Goal: Task Accomplishment & Management: Manage account settings

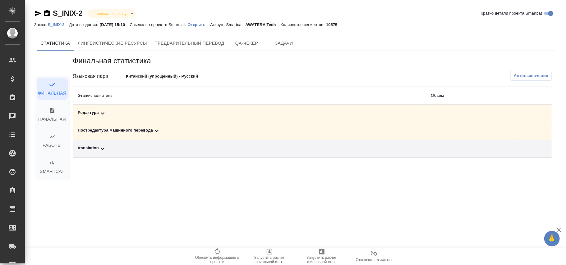
click at [534, 77] on span "Автоназначение" at bounding box center [531, 76] width 34 height 6
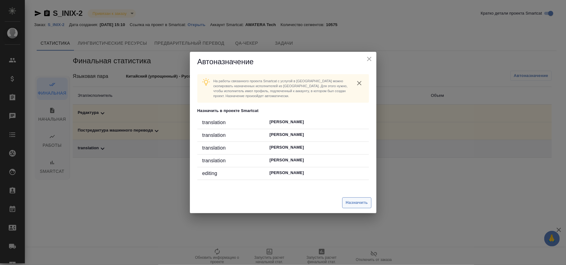
click at [363, 204] on span "Назначить" at bounding box center [357, 202] width 22 height 7
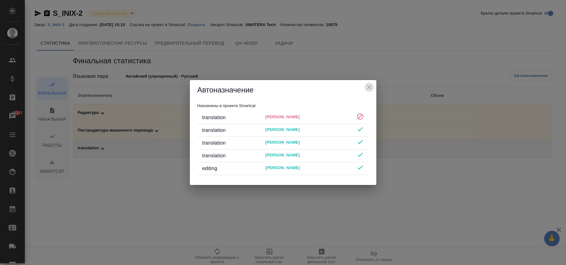
click at [372, 86] on icon "close" at bounding box center [368, 87] width 7 height 7
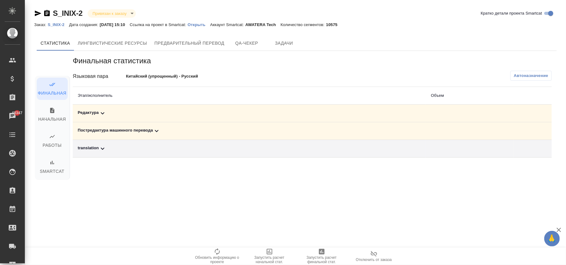
click at [60, 22] on link "S_INIX-2" at bounding box center [58, 24] width 21 height 5
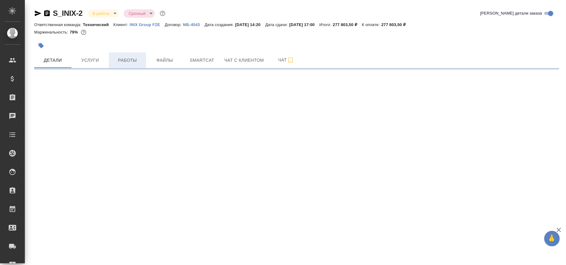
click at [130, 60] on span "Работы" at bounding box center [127, 61] width 30 height 8
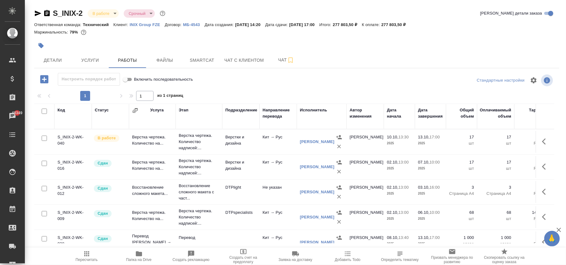
click at [310, 111] on div "Исполнитель" at bounding box center [313, 110] width 27 height 6
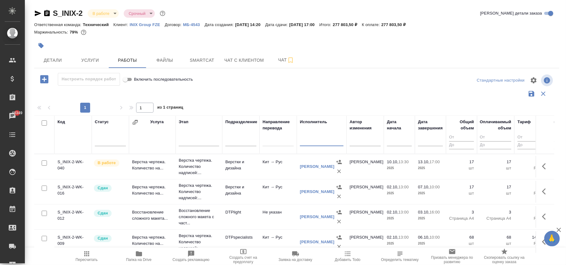
click at [311, 145] on input "text" at bounding box center [322, 142] width 44 height 8
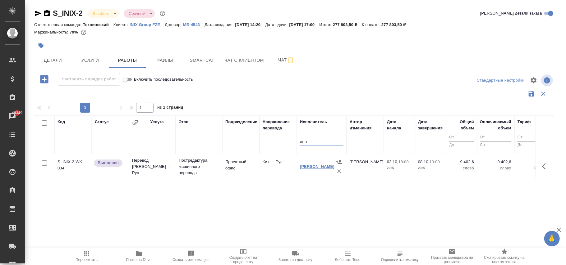
type input "ден"
click at [305, 169] on link "Должецкий Денис" at bounding box center [317, 166] width 34 height 5
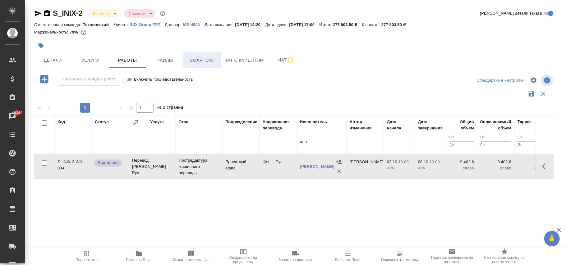
click at [201, 59] on span "Smartcat" at bounding box center [202, 61] width 30 height 8
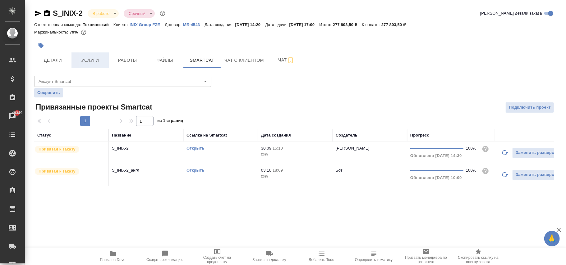
click at [86, 57] on span "Услуги" at bounding box center [90, 61] width 30 height 8
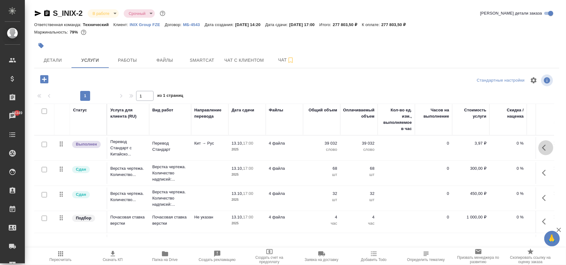
click at [542, 149] on icon "button" at bounding box center [545, 147] width 7 height 7
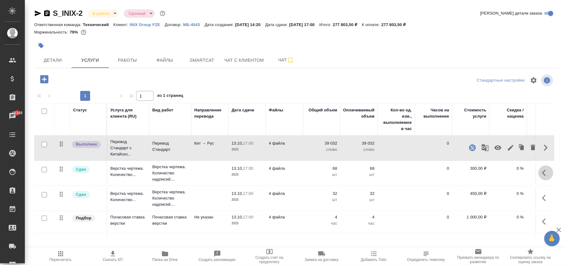
click at [538, 173] on button "button" at bounding box center [545, 173] width 15 height 15
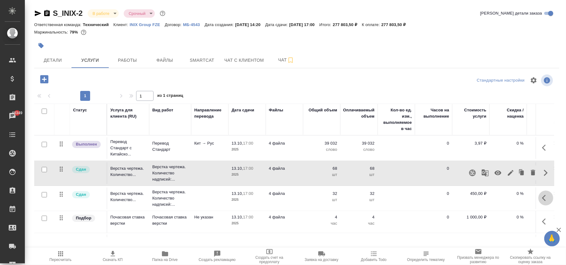
click at [539, 203] on button "button" at bounding box center [545, 198] width 15 height 15
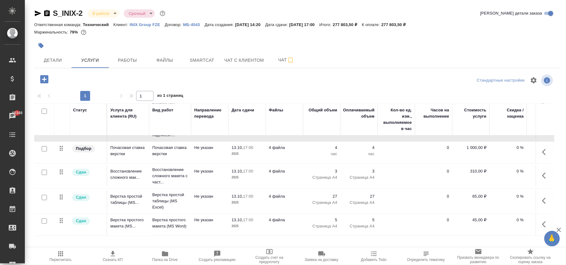
scroll to position [83, 0]
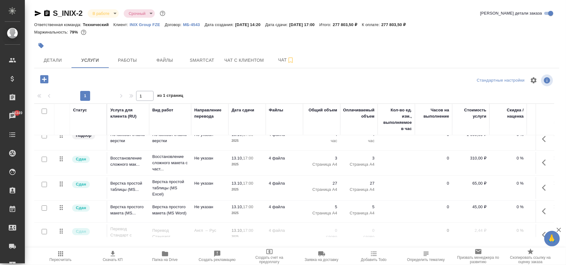
click at [538, 159] on button "button" at bounding box center [545, 162] width 15 height 15
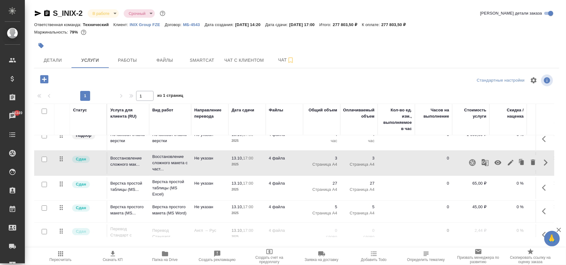
click at [542, 188] on icon "button" at bounding box center [545, 187] width 7 height 7
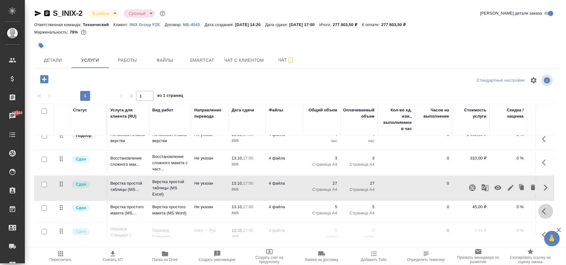
click at [538, 213] on button "button" at bounding box center [545, 211] width 15 height 15
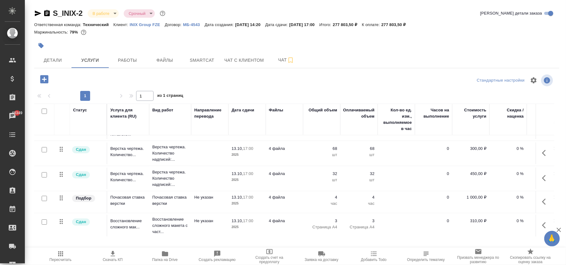
scroll to position [0, 0]
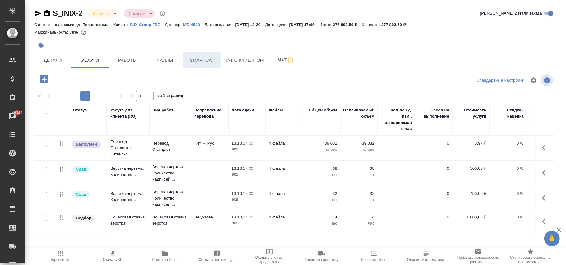
click at [204, 60] on span "Smartcat" at bounding box center [202, 61] width 30 height 8
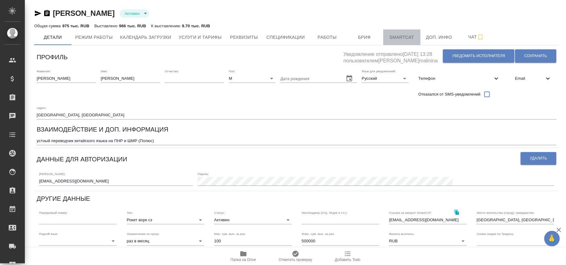
click at [403, 36] on span "Smartcat" at bounding box center [402, 38] width 30 height 8
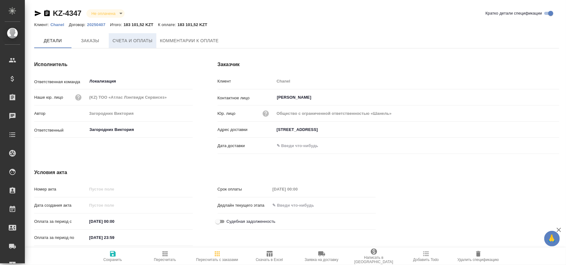
click at [140, 44] on span "Счета и оплаты" at bounding box center [132, 41] width 40 height 8
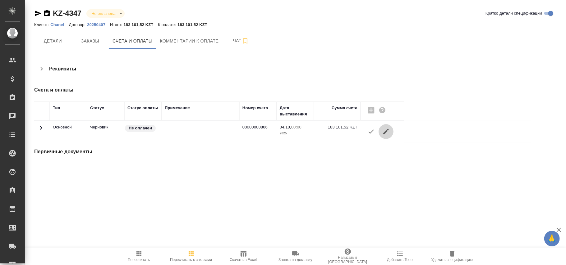
click at [388, 132] on icon "button" at bounding box center [385, 131] width 7 height 7
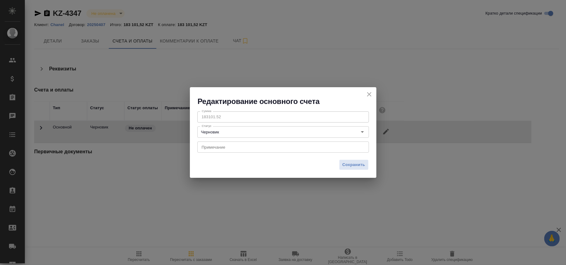
click at [369, 98] on button "close" at bounding box center [368, 94] width 9 height 9
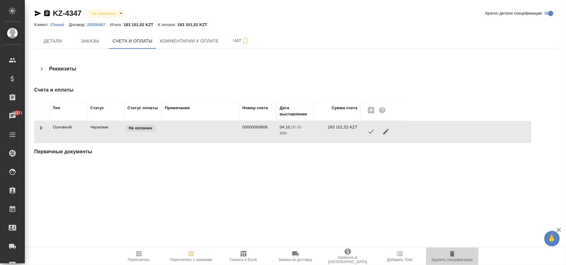
click at [454, 255] on icon "button" at bounding box center [452, 254] width 4 height 6
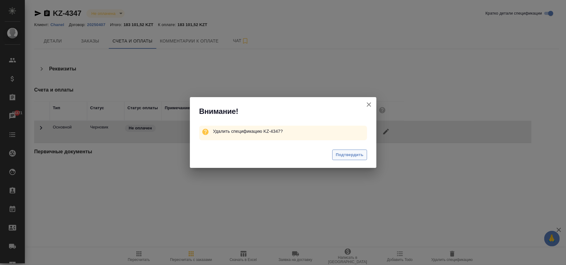
click at [349, 160] on button "Подтвердить" at bounding box center [349, 155] width 34 height 11
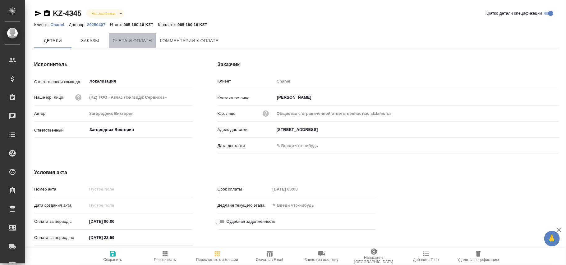
click at [135, 44] on span "Счета и оплаты" at bounding box center [132, 41] width 40 height 8
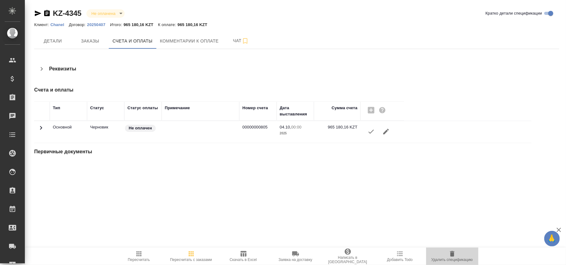
click at [452, 255] on icon "button" at bounding box center [452, 254] width 4 height 6
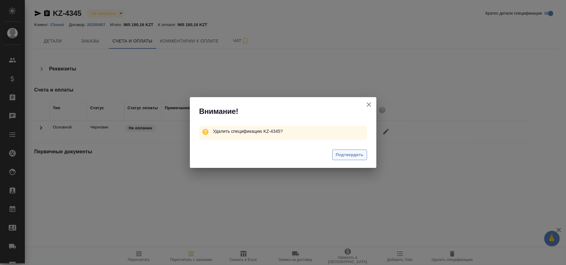
click at [350, 157] on span "Подтвердить" at bounding box center [350, 155] width 28 height 7
click at [352, 153] on span "Подтвердить" at bounding box center [350, 155] width 28 height 7
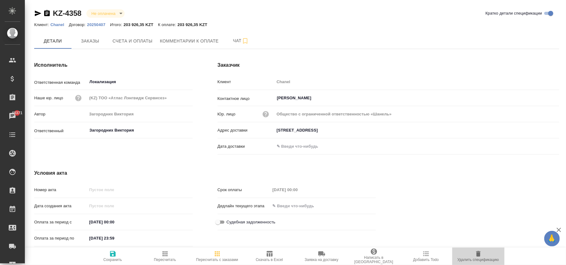
click at [480, 256] on icon "button" at bounding box center [478, 254] width 4 height 6
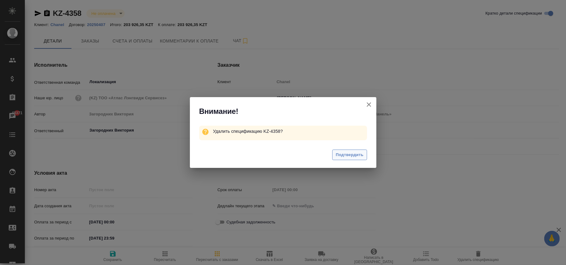
click at [349, 154] on span "Подтвердить" at bounding box center [350, 155] width 28 height 7
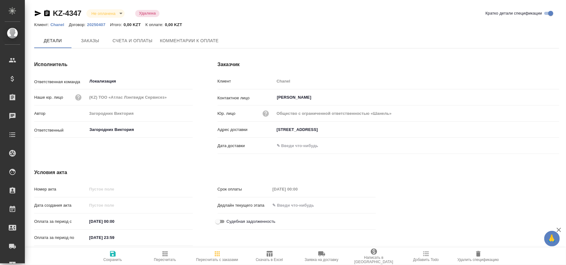
click at [476, 252] on icon "button" at bounding box center [478, 254] width 4 height 6
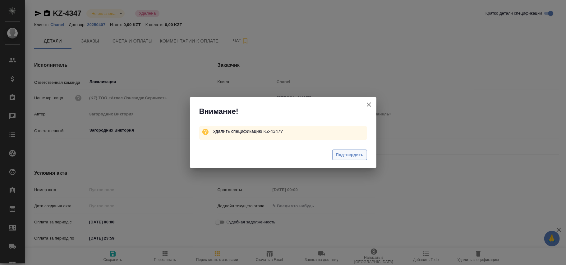
click at [350, 157] on span "Подтвердить" at bounding box center [350, 155] width 28 height 7
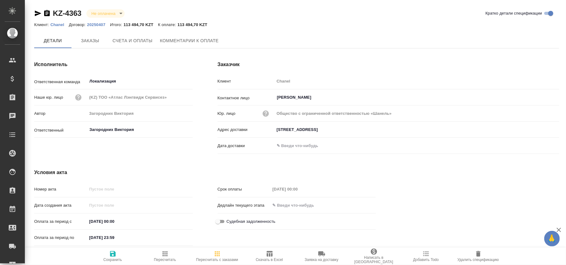
click at [476, 255] on icon "button" at bounding box center [478, 254] width 4 height 6
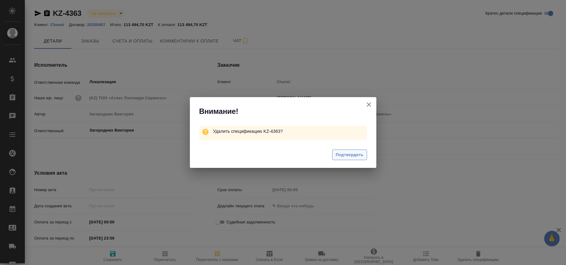
click at [357, 153] on span "Подтвердить" at bounding box center [350, 155] width 28 height 7
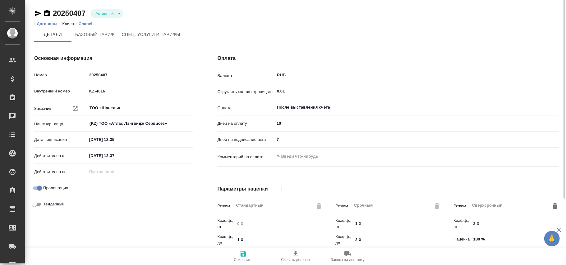
drag, startPoint x: 104, startPoint y: 30, endPoint x: 149, endPoint y: 96, distance: 79.6
click at [149, 96] on div "20250407 Активный active ‹ Договоры Клиент: Chanel Детали Базовый тариф Спец. у…" at bounding box center [297, 211] width 532 height 423
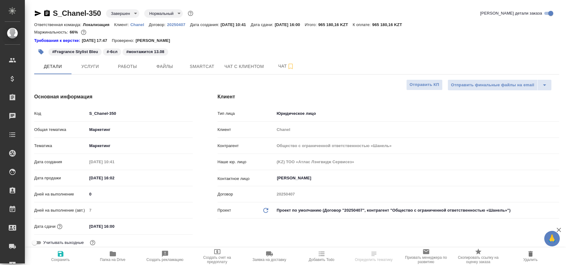
select select "RU"
type textarea "x"
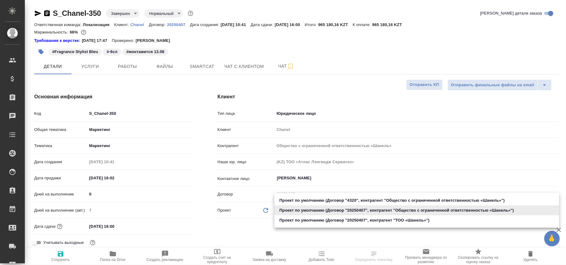
click at [312, 214] on body "🙏 .cls-1 fill:#fff; AWATERA Фокина Наталья n.fokina Клиенты Спецификации Заказы…" at bounding box center [283, 132] width 566 height 265
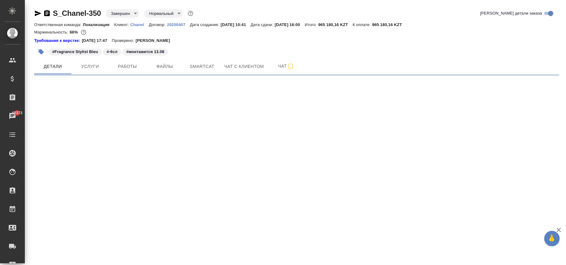
select select "RU"
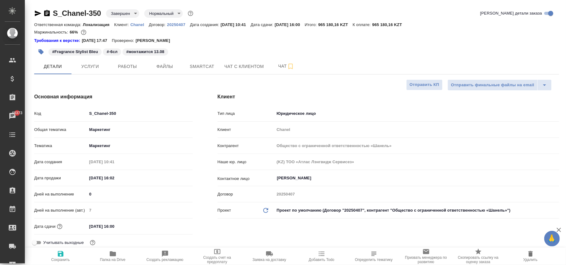
type textarea "x"
click at [366, 212] on body "🙏 .cls-1 fill:#fff; AWATERA Фокина Наталья n.fokina Клиенты Спецификации Заказы…" at bounding box center [283, 132] width 566 height 265
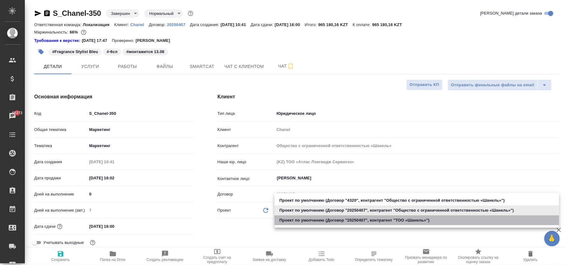
click at [368, 220] on li "Проект по умолчанию (Договор "20250407", контрагент "ТОО «Шaнель»")" at bounding box center [416, 221] width 285 height 10
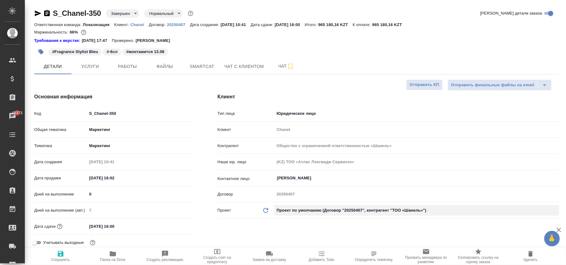
type input "68ecc7e2b6bfaa7a9a4390a8"
type textarea "x"
type input "ТОО «Шaнель»"
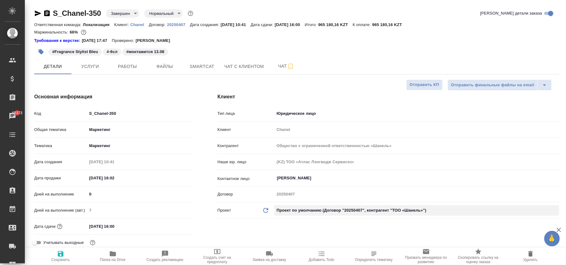
type textarea "x"
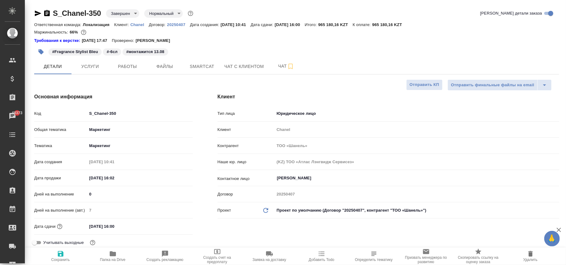
type textarea "x"
click at [266, 212] on icon "Обновить данные" at bounding box center [265, 210] width 7 height 7
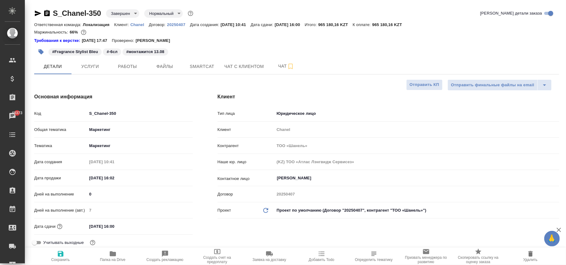
type textarea "x"
click at [266, 212] on icon "Обновить данные" at bounding box center [265, 210] width 7 height 7
type textarea "x"
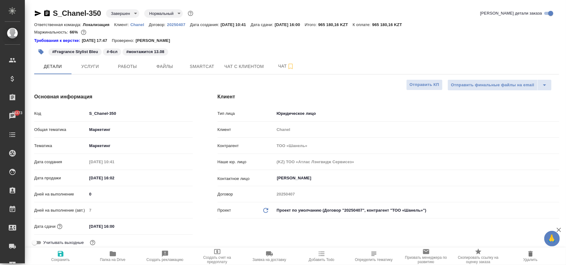
type textarea "x"
click at [266, 212] on icon "Обновить данные" at bounding box center [265, 210] width 7 height 7
type textarea "x"
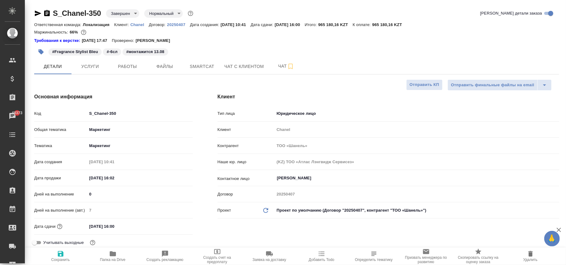
type textarea "x"
click at [60, 254] on icon "button" at bounding box center [61, 254] width 6 height 6
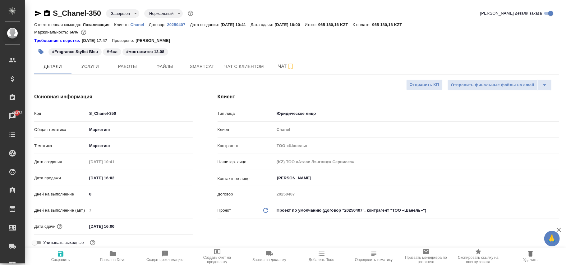
type textarea "x"
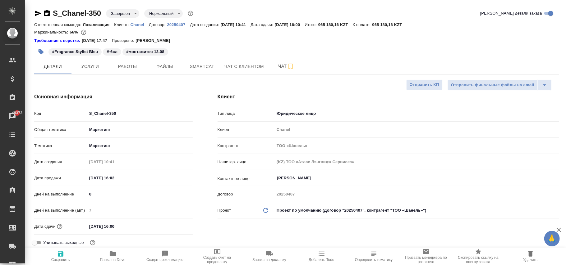
type textarea "x"
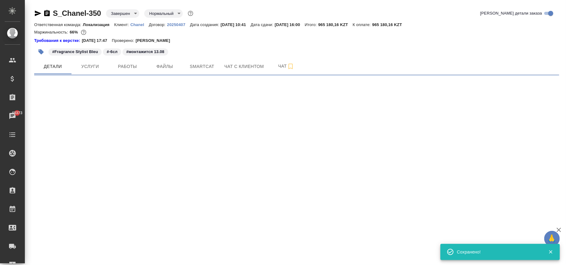
select select "RU"
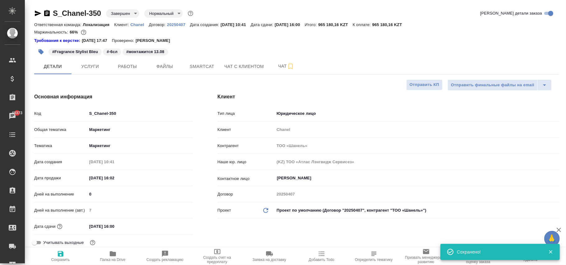
type textarea "x"
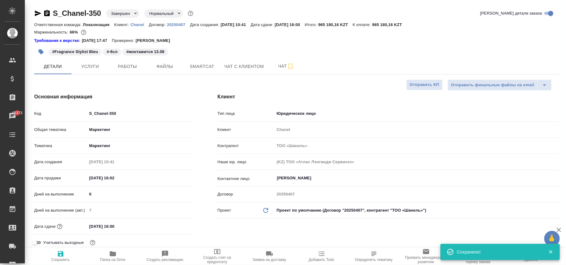
type textarea "x"
click at [138, 25] on p "Chanel" at bounding box center [140, 24] width 18 height 5
type textarea "x"
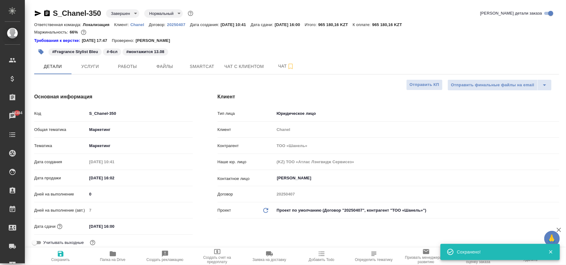
type textarea "x"
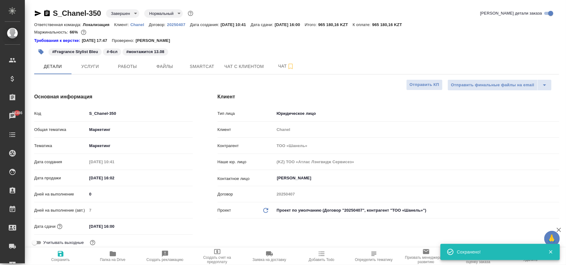
type textarea "x"
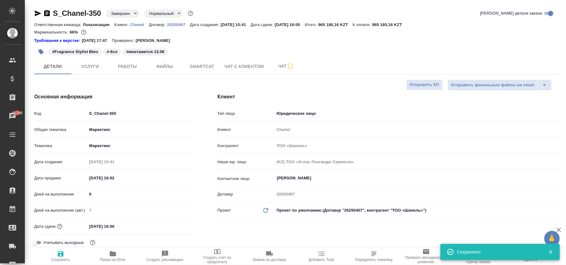
type textarea "x"
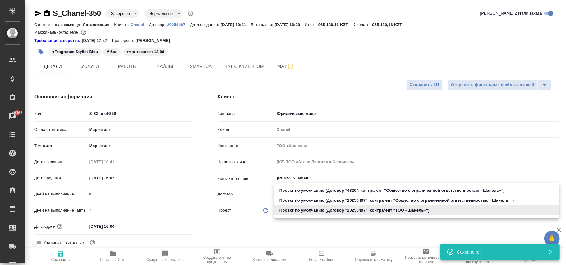
click at [295, 214] on body "🙏 .cls-1 fill:#fff; AWATERA Фокина Наталья n.fokina Клиенты Спецификации Заказы…" at bounding box center [283, 132] width 566 height 265
click at [321, 212] on li "Проект по умолчанию (Договор "20250407", контрагент "ТОО «Шaнель»")" at bounding box center [416, 211] width 285 height 10
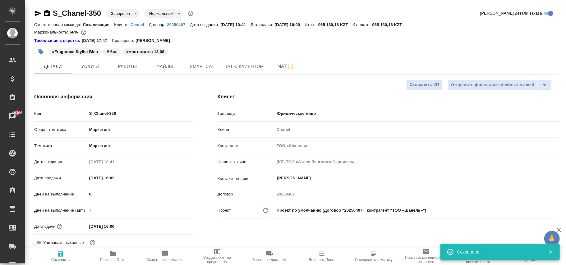
click at [267, 208] on icon "Обновить данные" at bounding box center [265, 210] width 7 height 7
type textarea "x"
click at [267, 208] on icon "Обновить данные" at bounding box center [265, 210] width 7 height 7
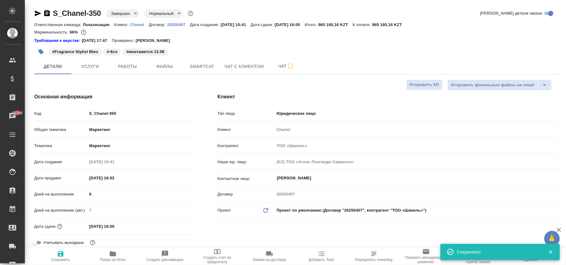
click at [267, 208] on icon "Обновить данные" at bounding box center [265, 210] width 7 height 7
type textarea "x"
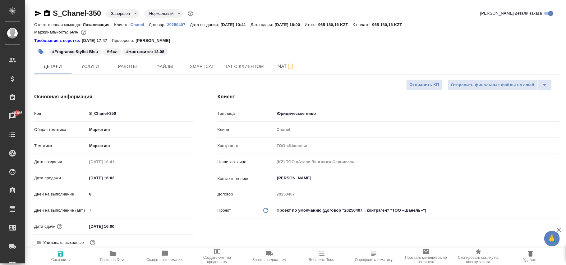
type textarea "x"
drag, startPoint x: 64, startPoint y: 255, endPoint x: 74, endPoint y: 252, distance: 10.5
click at [65, 254] on span "Сохранить" at bounding box center [60, 256] width 45 height 12
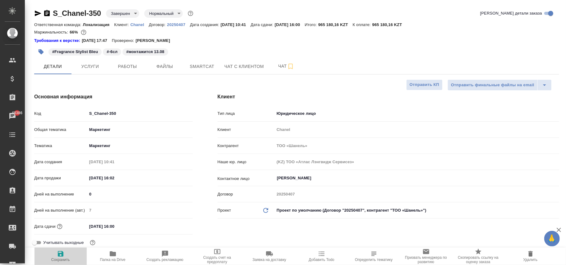
type textarea "x"
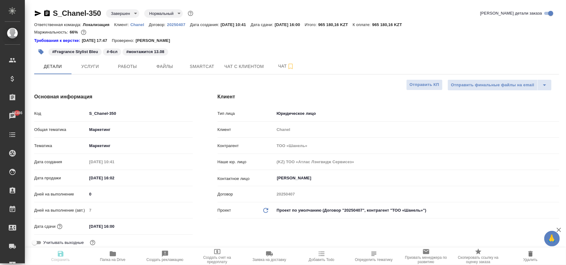
type textarea "x"
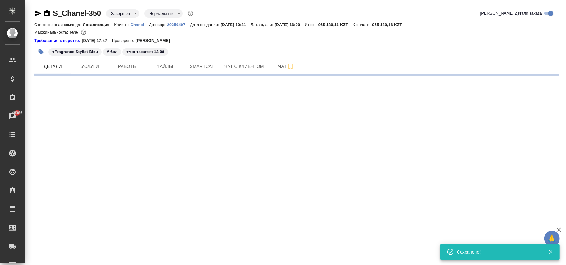
select select "RU"
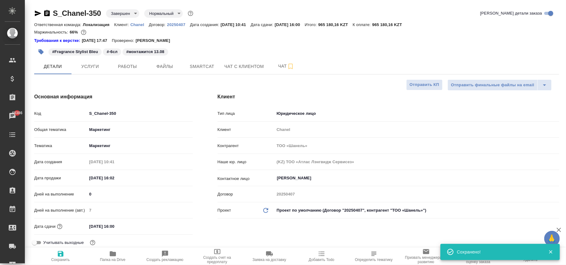
type textarea "x"
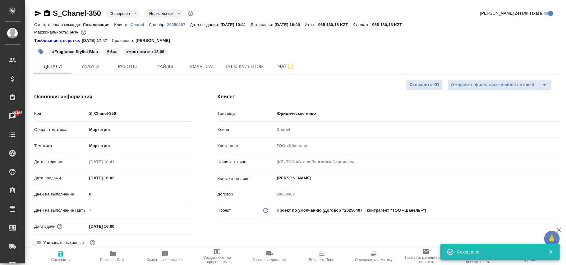
type textarea "x"
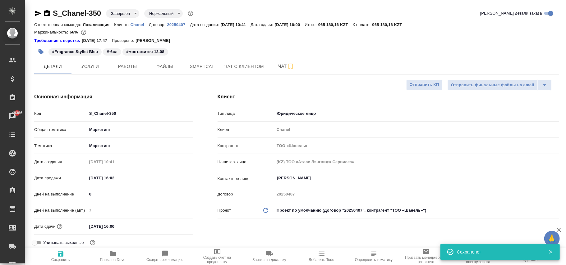
type textarea "x"
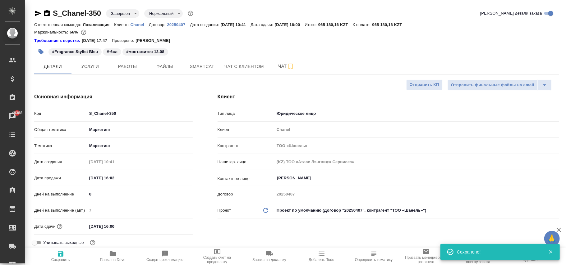
type textarea "x"
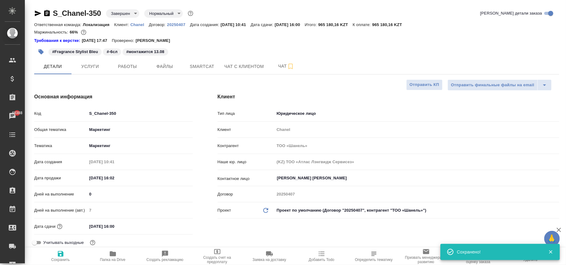
type textarea "x"
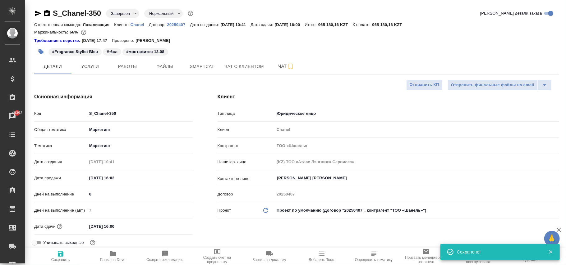
type textarea "x"
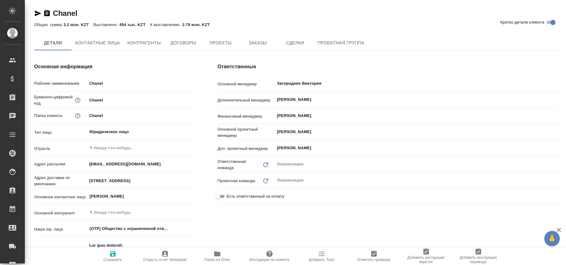
type textarea "x"
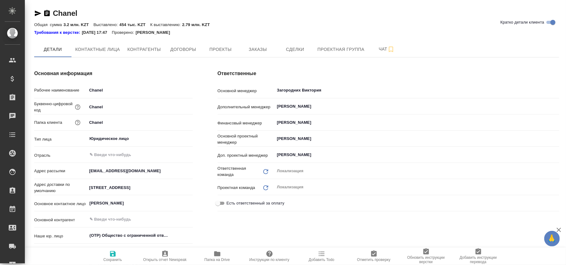
type textarea "x"
click at [323, 16] on div "Chanel Кратко детали клиента" at bounding box center [296, 13] width 525 height 10
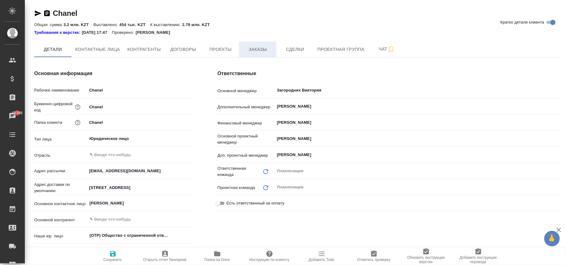
click at [255, 51] on span "Заказы" at bounding box center [258, 50] width 30 height 8
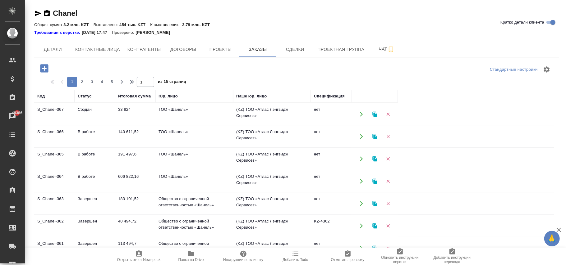
click at [141, 204] on td "183 101,52" at bounding box center [135, 204] width 40 height 22
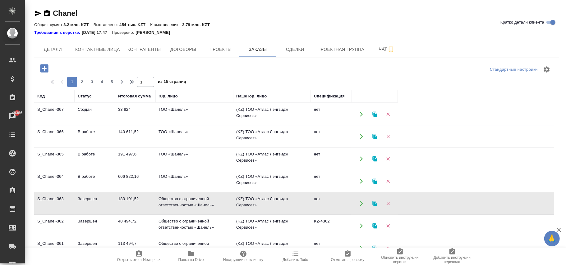
scroll to position [83, 0]
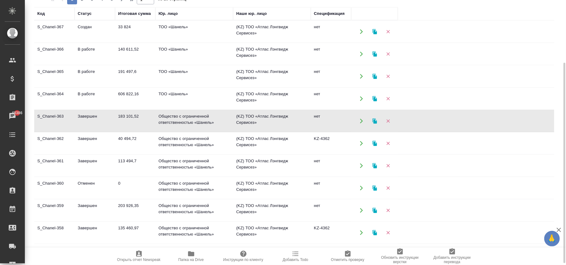
click at [175, 139] on td "Общество с ограниченной ответственностью «Шанель»" at bounding box center [194, 144] width 78 height 22
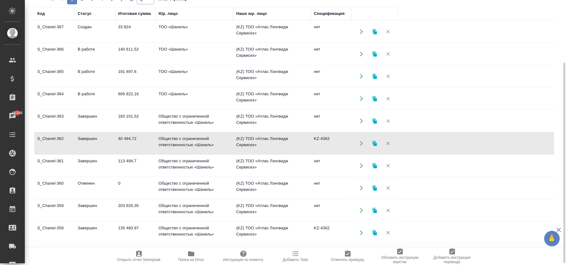
click at [175, 139] on td "Общество с ограниченной ответственностью «Шанель»" at bounding box center [194, 144] width 78 height 22
click at [205, 163] on td "Общество с ограниченной ответственностью «Шанель»" at bounding box center [194, 166] width 78 height 22
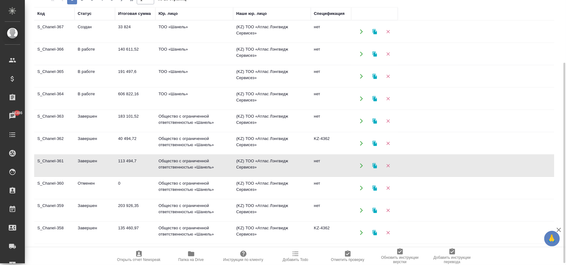
click at [205, 163] on td "Общество с ограниченной ответственностью «Шанель»" at bounding box center [194, 166] width 78 height 22
click at [198, 189] on td "Общество с ограниченной ответственностью «Шанель»" at bounding box center [194, 188] width 78 height 22
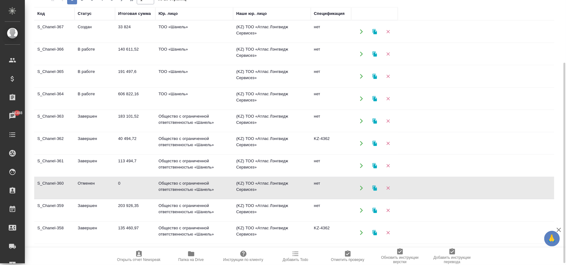
click at [198, 189] on td "Общество с ограниченной ответственностью «Шанель»" at bounding box center [194, 188] width 78 height 22
click at [199, 208] on td "Общество с ограниченной ответственностью «Шанель»" at bounding box center [194, 211] width 78 height 22
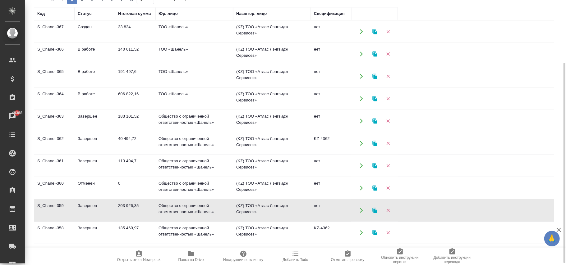
click at [199, 207] on td "Общество с ограниченной ответственностью «Шанель»" at bounding box center [194, 211] width 78 height 22
click at [191, 235] on td "Общество с ограниченной ответственностью «Шанель»" at bounding box center [194, 233] width 78 height 22
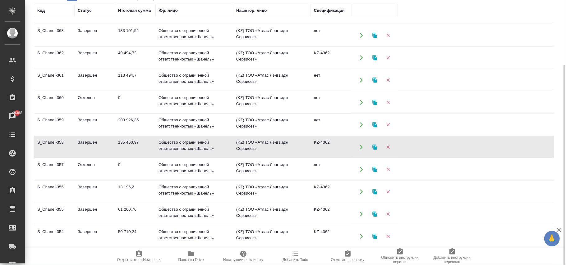
click at [202, 172] on td "Общество с ограниченной ответственностью «Шанель»" at bounding box center [194, 170] width 78 height 22
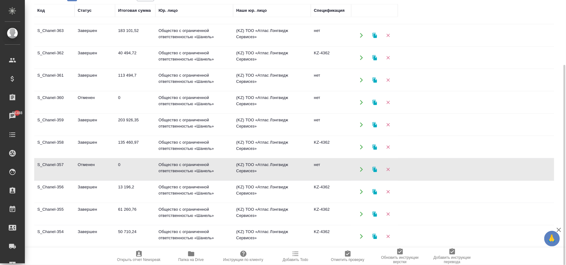
click at [202, 172] on td "Общество с ограниченной ответственностью «Шанель»" at bounding box center [194, 170] width 78 height 22
click at [198, 189] on td "Общество с ограниченной ответственностью «Шанель»" at bounding box center [194, 192] width 78 height 22
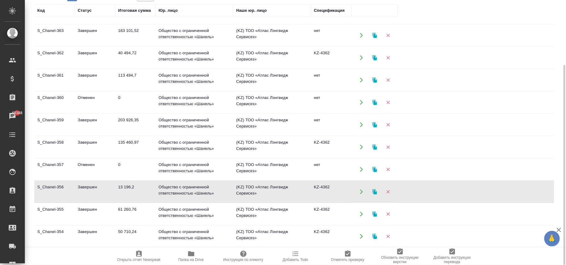
click at [198, 189] on td "Общество с ограниченной ответственностью «Шанель»" at bounding box center [194, 192] width 78 height 22
click at [197, 213] on td "Общество с ограниченной ответственностью «Шанель»" at bounding box center [194, 215] width 78 height 22
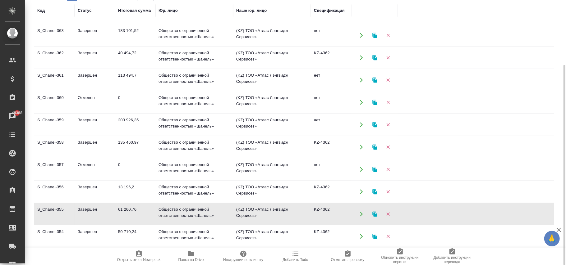
click at [197, 213] on td "Общество с ограниченной ответственностью «Шанель»" at bounding box center [194, 215] width 78 height 22
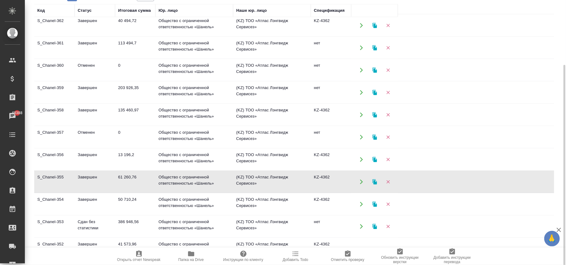
scroll to position [124, 0]
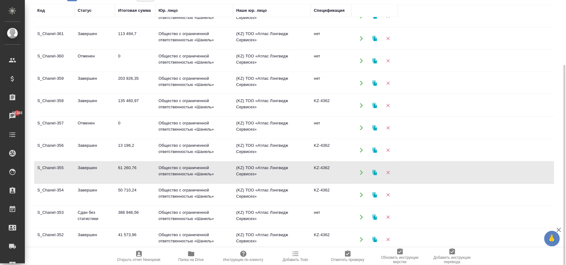
click at [197, 193] on td "Общество с ограниченной ответственностью «Шанель»" at bounding box center [194, 195] width 78 height 22
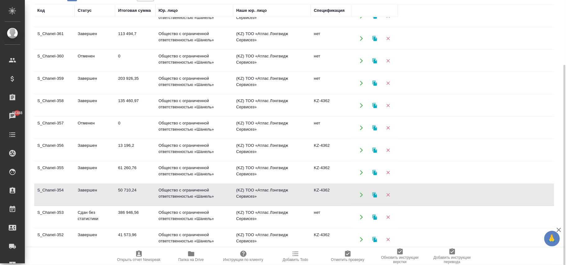
click at [197, 193] on td "Общество с ограниченной ответственностью «Шанель»" at bounding box center [194, 195] width 78 height 22
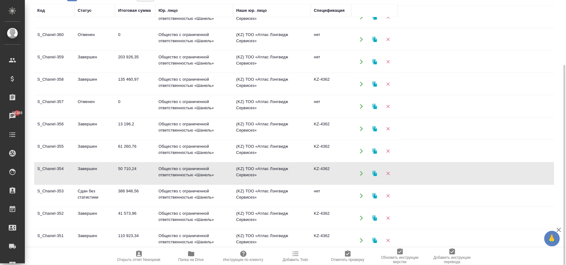
scroll to position [166, 0]
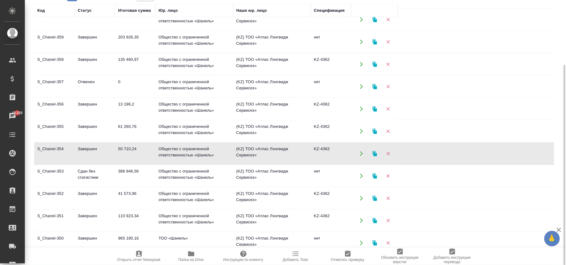
click at [194, 174] on td "Общество с ограниченной ответственностью «Шанель»" at bounding box center [194, 176] width 78 height 22
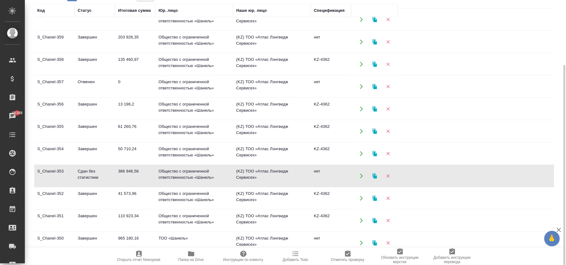
click at [194, 174] on td "Общество с ограниченной ответственностью «Шанель»" at bounding box center [194, 176] width 78 height 22
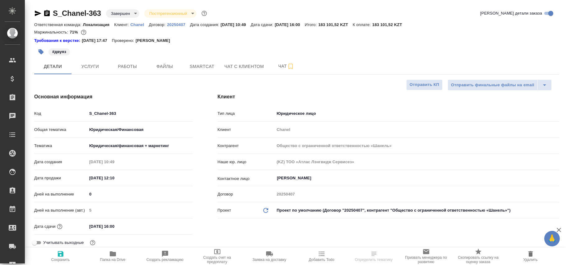
select select "RU"
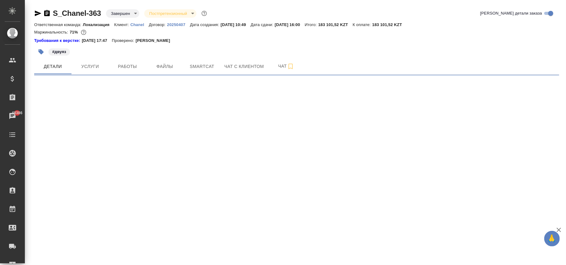
select select "RU"
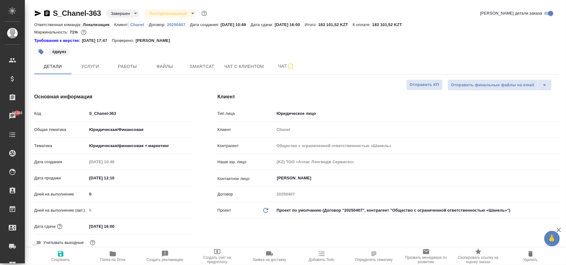
type textarea "x"
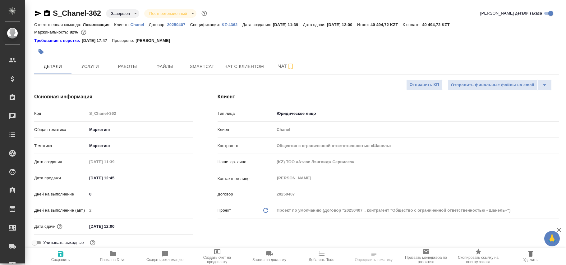
select select "RU"
click at [230, 24] on p "KZ-4362" at bounding box center [232, 24] width 21 height 5
select select "RU"
type textarea "x"
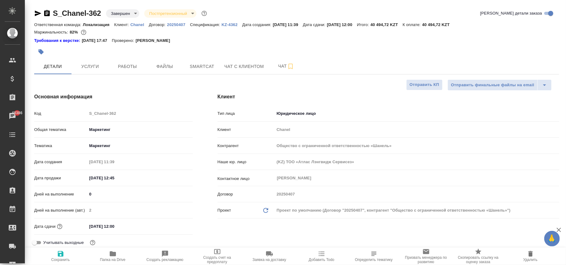
type textarea "x"
click at [229, 22] on p "KZ-4362" at bounding box center [232, 24] width 21 height 5
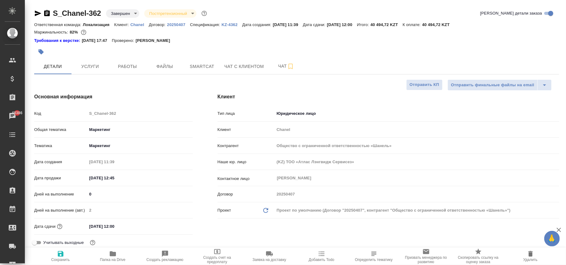
type textarea "x"
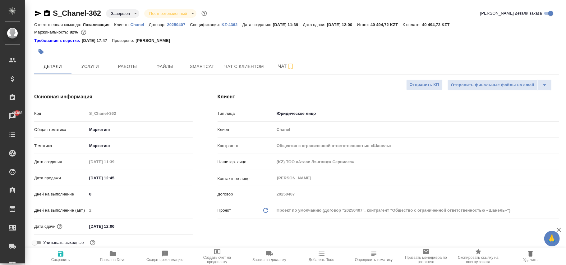
type textarea "x"
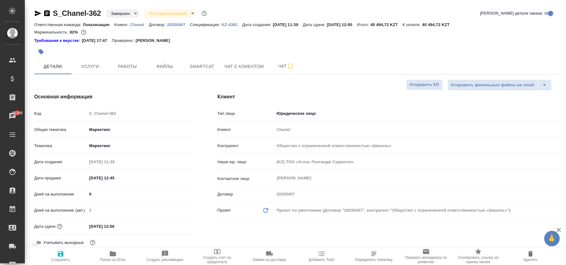
type textarea "x"
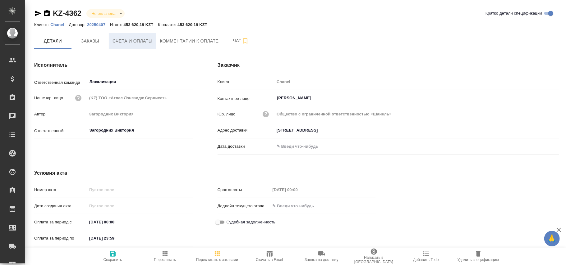
click at [134, 43] on span "Счета и оплаты" at bounding box center [132, 41] width 40 height 8
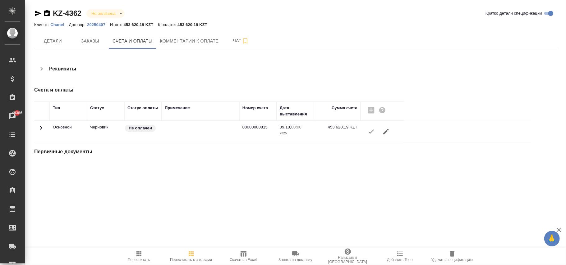
click at [390, 129] on button "button" at bounding box center [385, 131] width 15 height 15
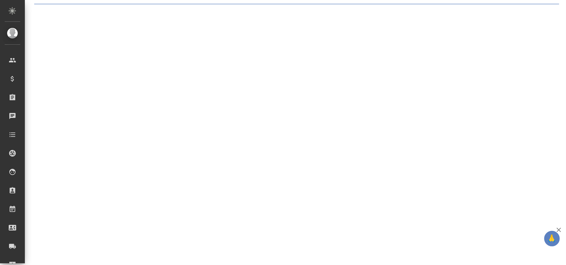
select select "RU"
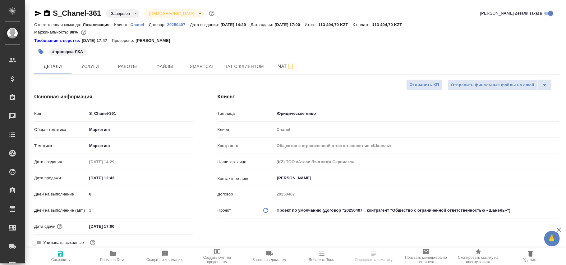
type textarea "x"
click at [325, 210] on body "🙏 .cls-1 fill:#fff; AWATERA [PERSON_NAME][PERSON_NAME] Спецификации Заказы Чаты…" at bounding box center [283, 132] width 566 height 265
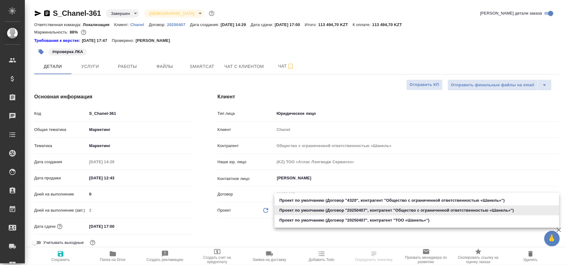
click at [330, 221] on li "Проект по умолчанию (Договор "20250407", контрагент "ТОО «Шaнель»")" at bounding box center [416, 221] width 285 height 10
type input "68ecc7e2b6bfaa7a9a4390a8"
type textarea "x"
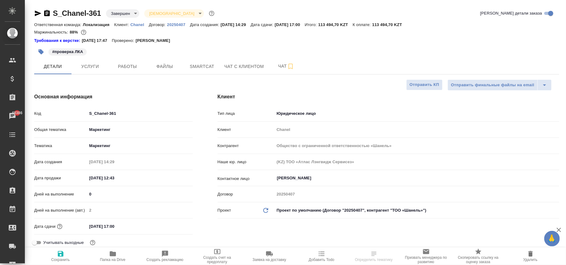
type input "ТОО «Шaнель»"
type textarea "x"
click at [267, 209] on icon at bounding box center [265, 210] width 5 height 5
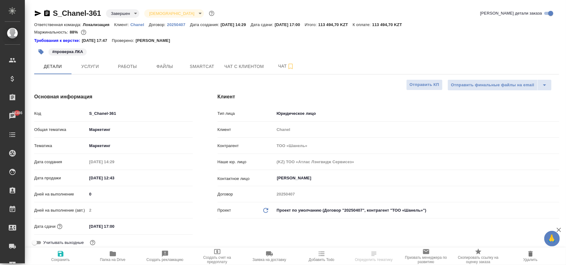
type textarea "x"
click at [267, 209] on icon at bounding box center [265, 210] width 5 height 5
type textarea "x"
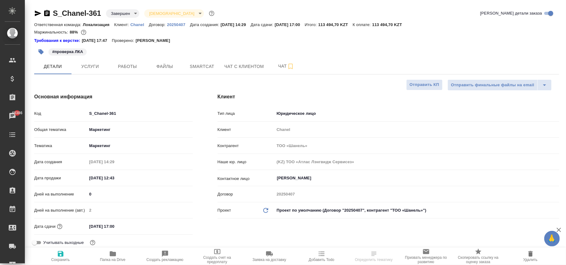
type textarea "x"
click at [267, 209] on icon at bounding box center [265, 210] width 5 height 5
type textarea "x"
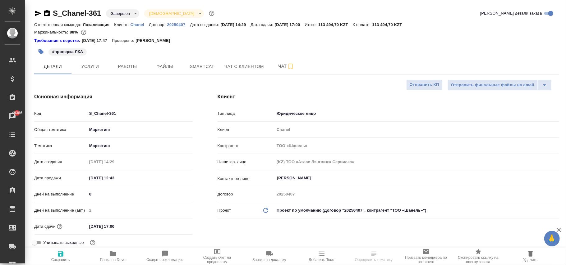
type textarea "x"
click at [57, 257] on icon "button" at bounding box center [60, 253] width 7 height 7
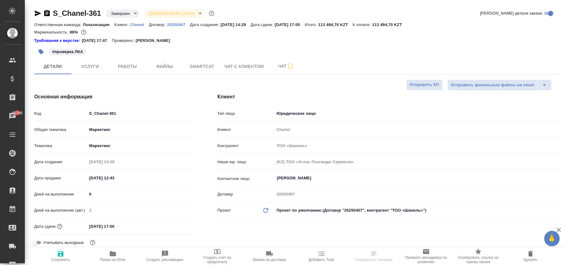
type textarea "x"
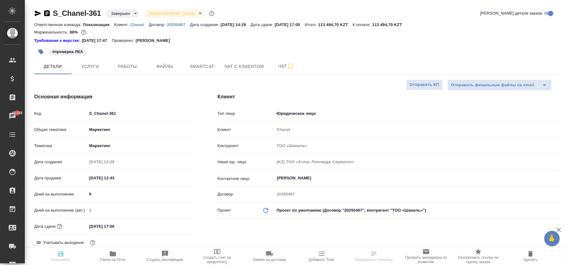
type textarea "x"
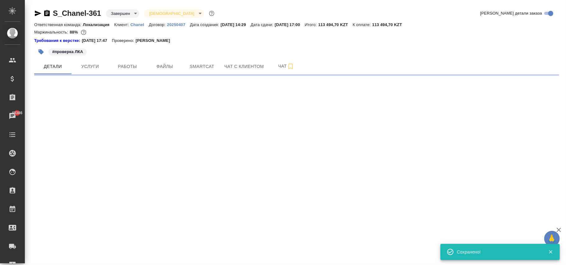
select select "RU"
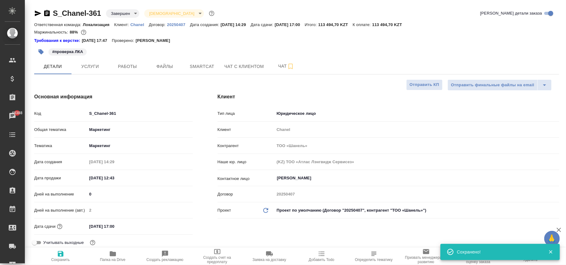
type textarea "x"
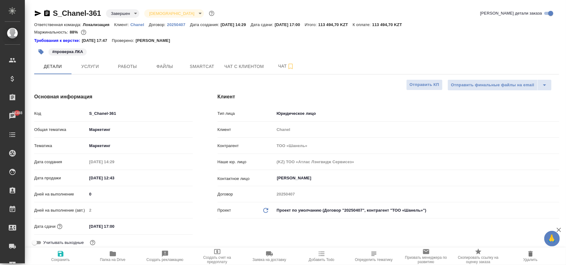
click at [343, 216] on body "🙏 .cls-1 fill:#fff; AWATERA Фокина Наталья n.fokina Клиенты Спецификации Заказы…" at bounding box center [283, 132] width 566 height 265
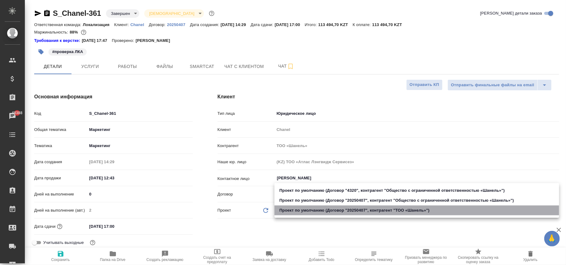
click at [346, 214] on li "Проект по умолчанию (Договор "20250407", контрагент "ТОО «Шaнель»")" at bounding box center [416, 211] width 285 height 10
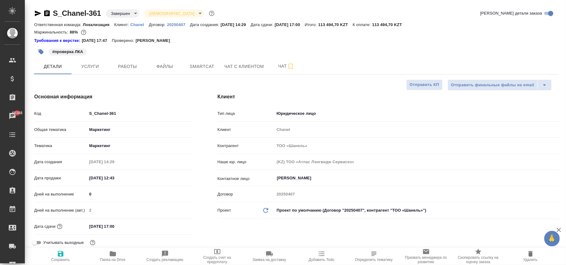
click at [264, 209] on icon at bounding box center [265, 210] width 5 height 5
type textarea "x"
drag, startPoint x: 264, startPoint y: 209, endPoint x: 256, endPoint y: 7, distance: 202.7
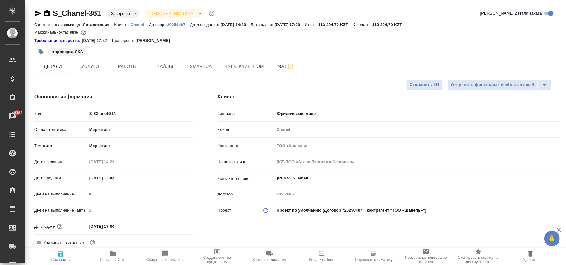
click at [263, 200] on div "Тип лица Юридическое лицо company Клиент Chanel Контрагент ТОО «Шaнель» Наше юр…" at bounding box center [388, 164] width 341 height 113
type textarea "x"
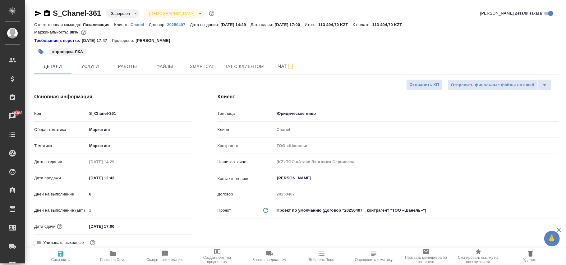
type textarea "x"
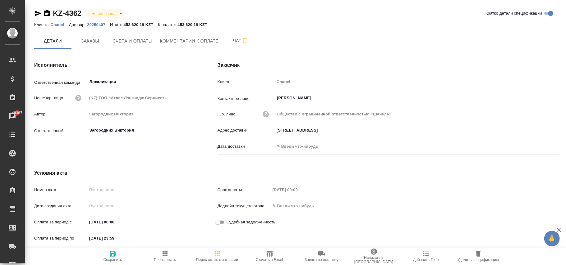
click at [477, 254] on icon "button" at bounding box center [478, 254] width 4 height 6
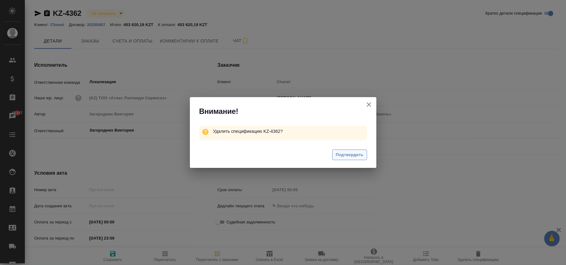
click at [349, 154] on span "Подтвердить" at bounding box center [350, 155] width 28 height 7
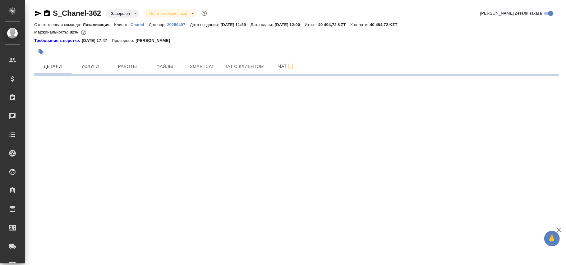
select select "RU"
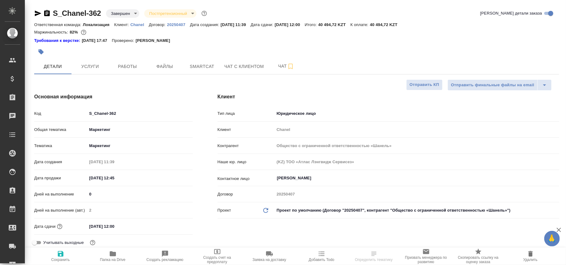
type textarea "x"
click at [316, 209] on body "🙏 .cls-1 fill:#fff; AWATERA Фокина Наталья n.fokina Клиенты Спецификации Заказы…" at bounding box center [283, 132] width 566 height 265
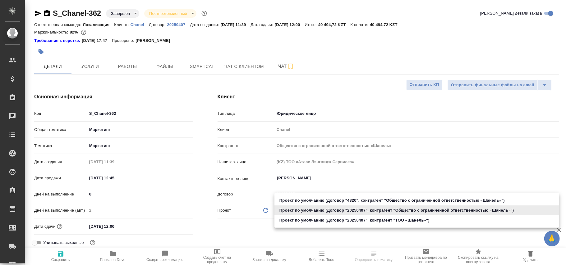
click at [332, 220] on li "Проект по умолчанию (Договор "20250407", контрагент "ТОО «Шaнель»")" at bounding box center [416, 221] width 285 height 10
type input "68ecc7e2b6bfaa7a9a4390a8"
type textarea "x"
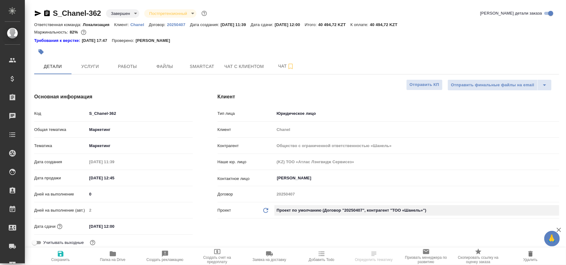
type input "ТОО «Шaнель»"
type textarea "x"
click at [261, 209] on div "Проект Обновить данные" at bounding box center [244, 210] width 52 height 7
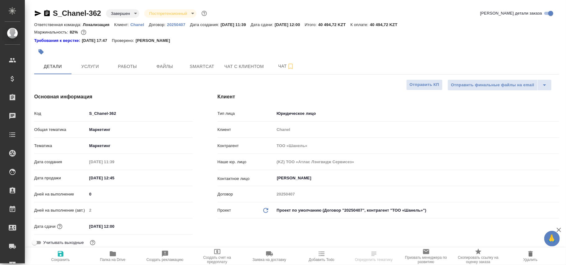
click at [261, 209] on div "Проект Обновить данные" at bounding box center [244, 210] width 52 height 7
click at [62, 258] on icon "button" at bounding box center [60, 253] width 7 height 7
type textarea "x"
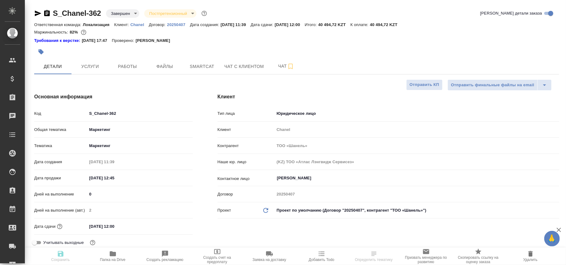
type textarea "x"
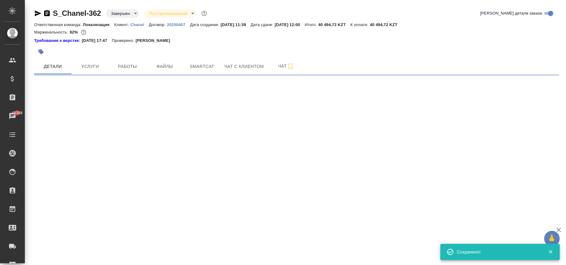
select select "RU"
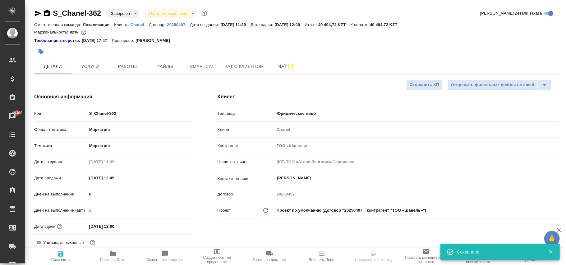
type textarea "x"
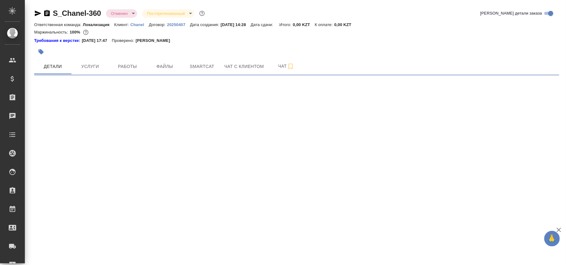
select select "RU"
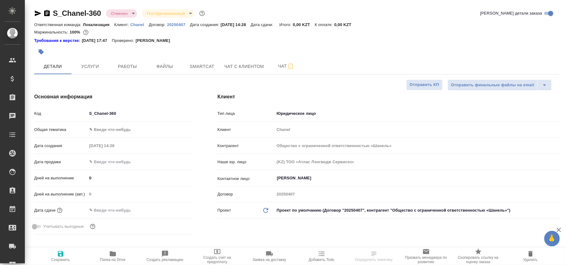
type textarea "x"
click at [337, 213] on body "🙏 .cls-1 fill:#fff; AWATERA Фокина Наталья n.fokina Клиенты Спецификации Заказы…" at bounding box center [283, 132] width 566 height 265
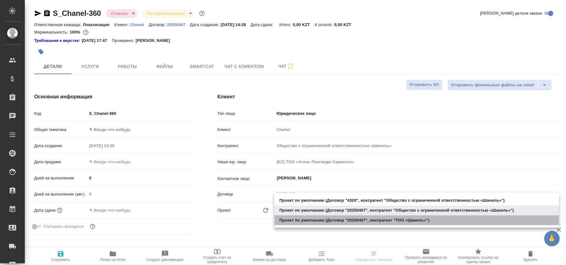
click at [354, 220] on li "Проект по умолчанию (Договор "20250407", контрагент "ТОО «Шaнель»")" at bounding box center [416, 221] width 285 height 10
type input "68ecc7e2b6bfaa7a9a4390a8"
type textarea "x"
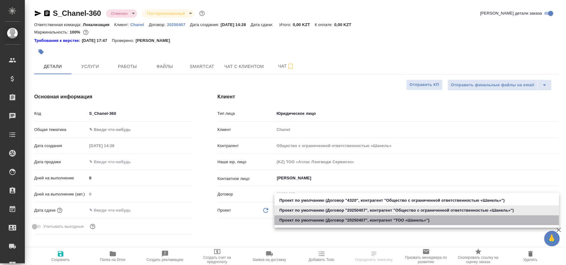
type input "ТОО «Шaнель»"
type textarea "x"
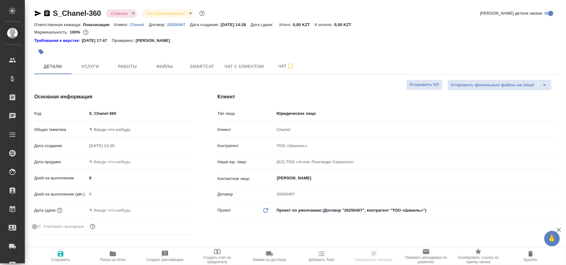
click at [266, 209] on icon "Обновить данные" at bounding box center [265, 210] width 7 height 7
type textarea "x"
click at [266, 209] on icon "Обновить данные" at bounding box center [265, 210] width 7 height 7
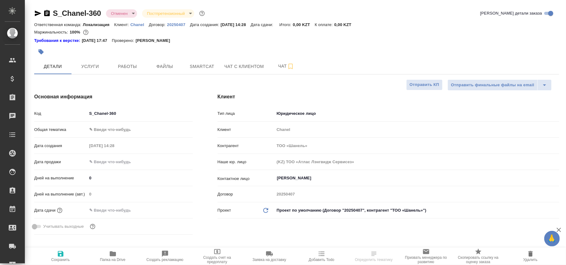
type textarea "x"
drag, startPoint x: 58, startPoint y: 255, endPoint x: 143, endPoint y: 14, distance: 256.1
click at [58, 255] on icon "button" at bounding box center [61, 254] width 6 height 6
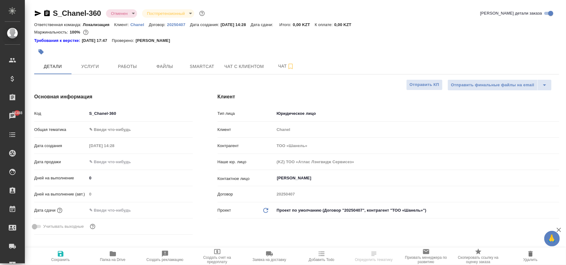
type textarea "x"
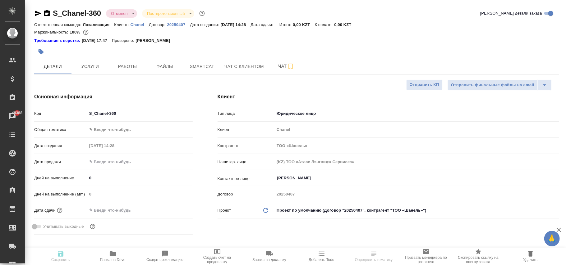
type textarea "x"
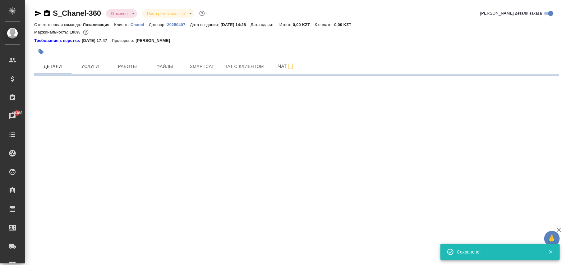
select select "RU"
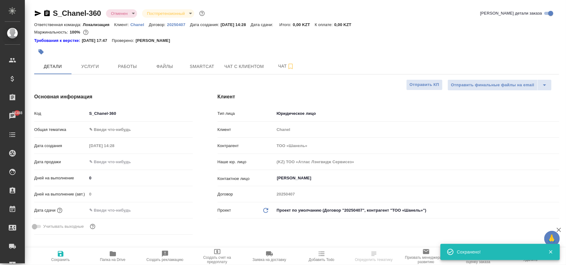
type textarea "x"
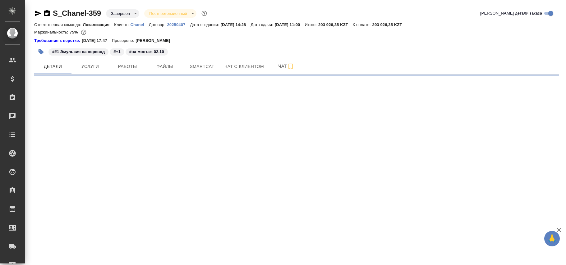
select select "RU"
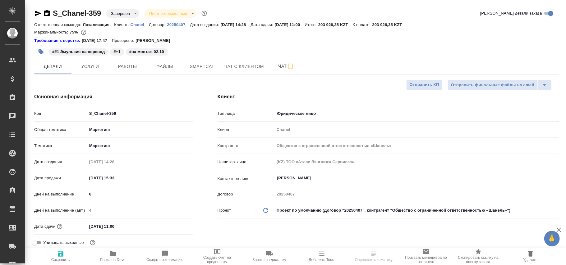
click at [360, 209] on body "🙏 .cls-1 fill:#fff; AWATERA Фокина Наталья n.fokina Клиенты Спецификации Заказы…" at bounding box center [283, 132] width 566 height 265
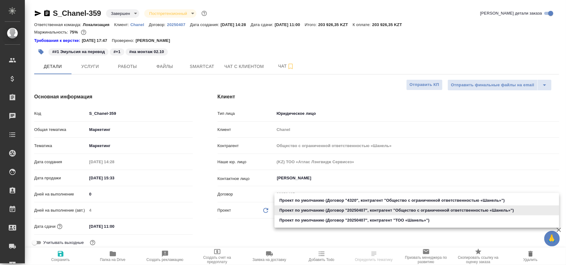
drag, startPoint x: 366, startPoint y: 222, endPoint x: 286, endPoint y: 218, distance: 79.9
click at [365, 221] on li "Проект по умолчанию (Договор "20250407", контрагент "ТОО «Шaнель»")" at bounding box center [416, 221] width 285 height 10
type input "68ecc7e2b6bfaa7a9a4390a8"
type textarea "x"
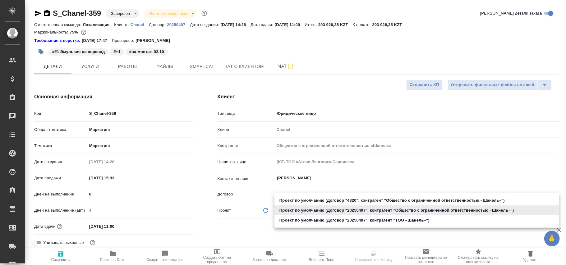
type textarea "x"
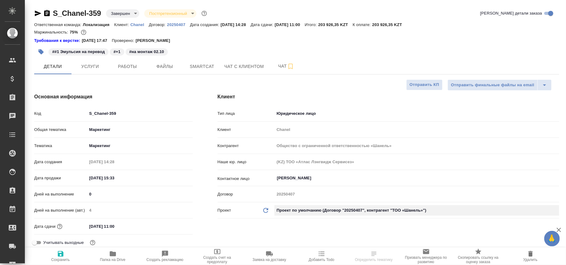
type input "ТОО «Шaнель»"
type textarea "x"
click at [266, 209] on icon "Обновить данные" at bounding box center [265, 210] width 7 height 7
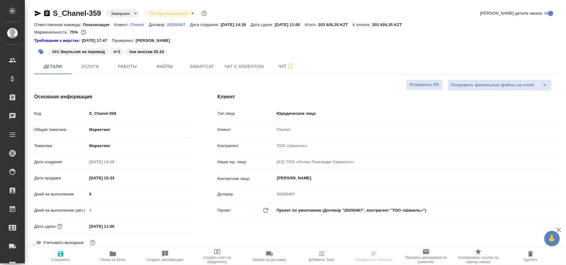
type textarea "x"
click at [266, 209] on icon "Обновить данные" at bounding box center [265, 210] width 7 height 7
type textarea "x"
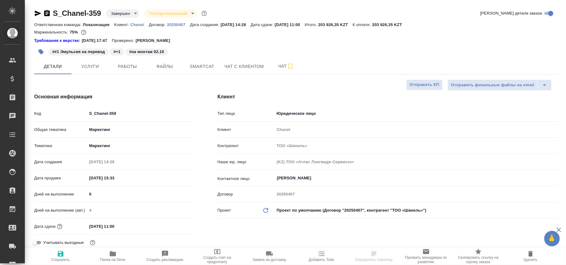
type textarea "x"
click at [55, 257] on span "Сохранить" at bounding box center [60, 256] width 45 height 12
type textarea "x"
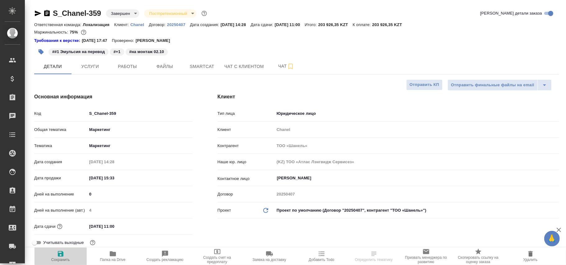
type textarea "x"
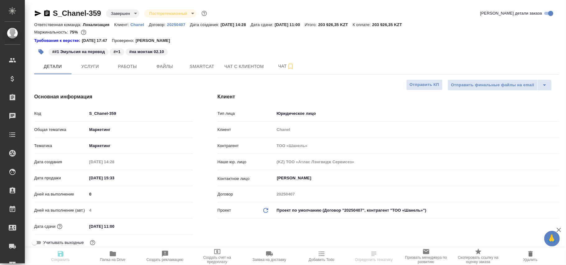
type textarea "x"
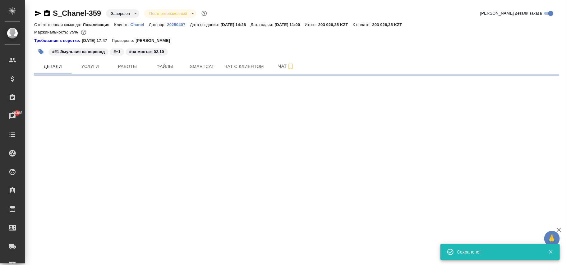
select select "RU"
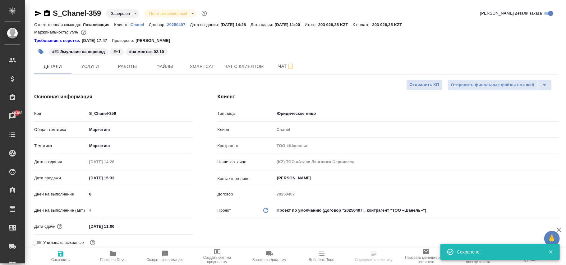
type textarea "x"
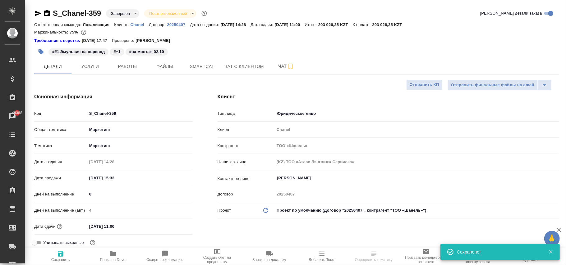
type textarea "x"
select select "RU"
type textarea "x"
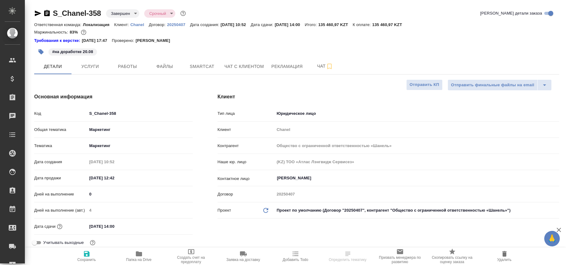
select select "RU"
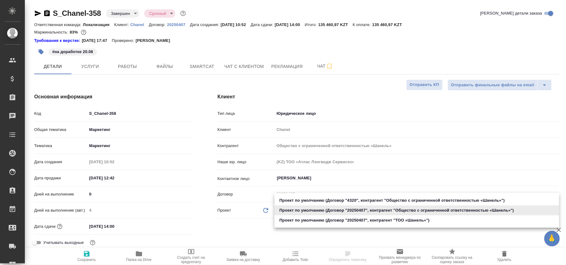
click at [315, 212] on body "🙏 .cls-1 fill:#fff; AWATERA [PERSON_NAME]fokina Клиенты Спецификации Заказы Чат…" at bounding box center [283, 132] width 566 height 265
click at [332, 221] on li "Проект по умолчанию (Договор "20250407", контрагент "ТОО «Шaнель»")" at bounding box center [416, 221] width 285 height 10
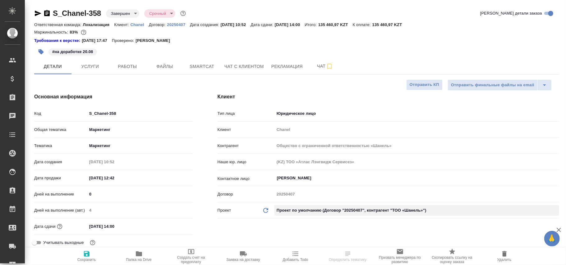
type input "68ecc7e2b6bfaa7a9a4390a8"
type input "ТОО «Шaнель»"
click at [264, 210] on icon "Обновить данные" at bounding box center [265, 210] width 7 height 7
click at [83, 258] on span "Сохранить" at bounding box center [86, 260] width 19 height 4
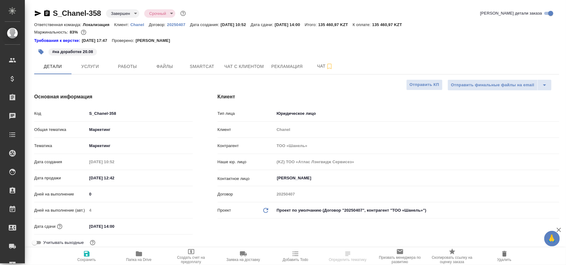
select select "RU"
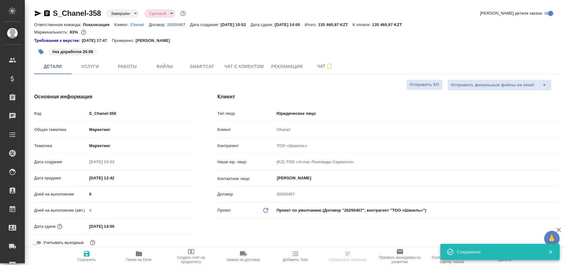
type textarea "x"
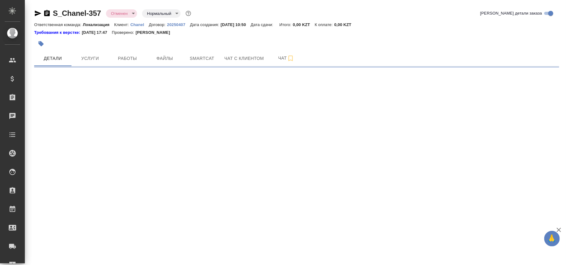
select select "RU"
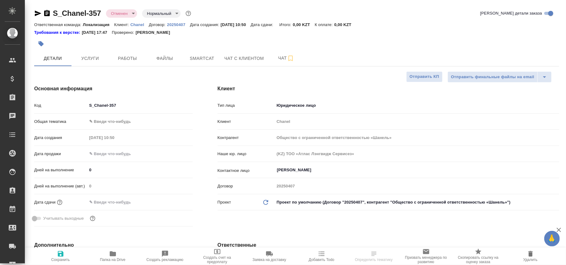
type textarea "x"
click at [326, 201] on body "🙏 .cls-1 fill:#fff; AWATERA [PERSON_NAME]fokina Клиенты Спецификации Заказы Чат…" at bounding box center [283, 132] width 566 height 265
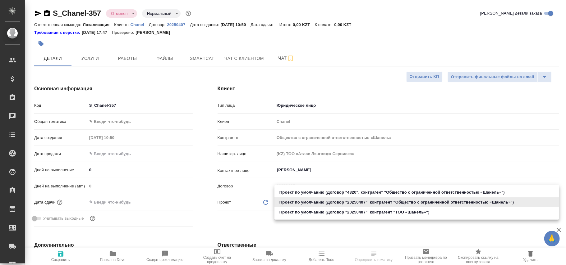
click at [330, 210] on li "Проект по умолчанию (Договор "20250407", контрагент "ТОО «Шaнель»")" at bounding box center [416, 213] width 285 height 10
type input "68ecc7e2b6bfaa7a9a4390a8"
type textarea "x"
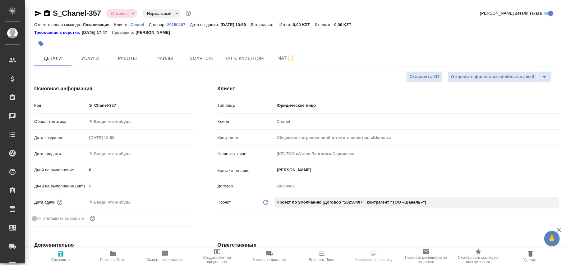
type input "ТОО «Шaнель»"
type textarea "x"
click at [265, 202] on icon "Обновить данные" at bounding box center [265, 202] width 7 height 7
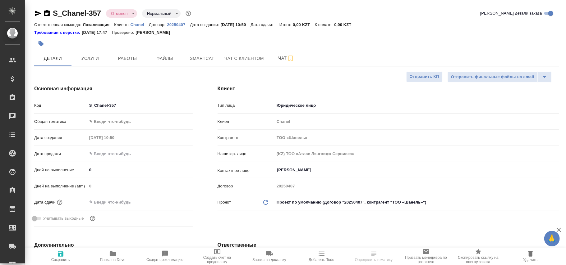
type textarea "x"
click at [265, 202] on icon "Обновить данные" at bounding box center [265, 202] width 7 height 7
type textarea "x"
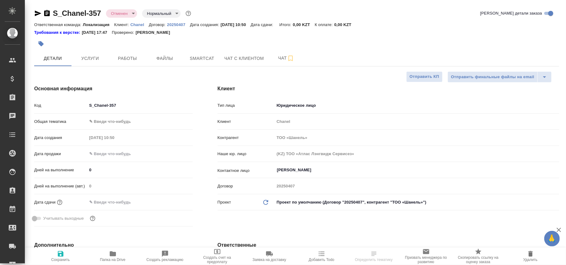
type textarea "x"
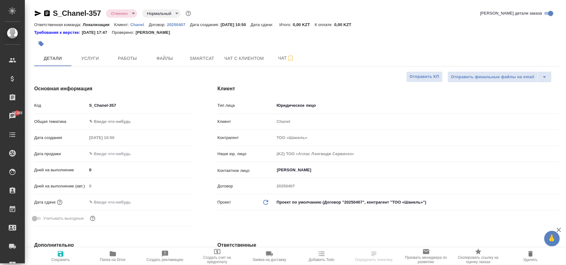
click at [69, 254] on span "Сохранить" at bounding box center [60, 256] width 45 height 12
type textarea "x"
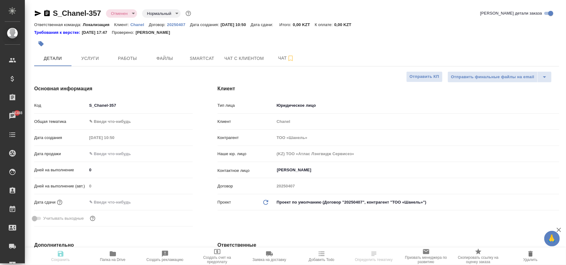
type textarea "x"
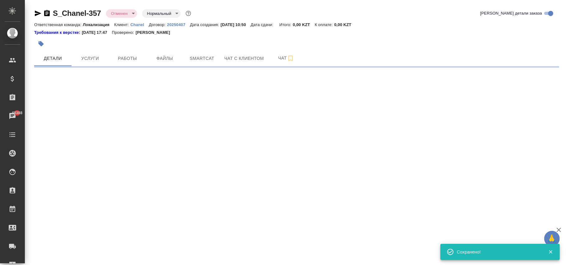
select select "RU"
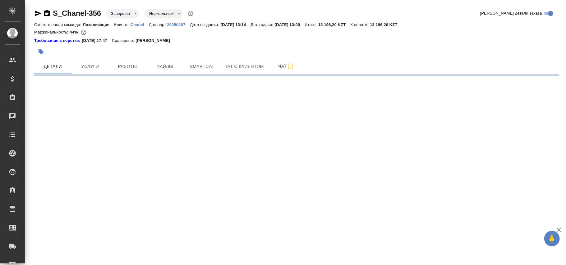
select select "RU"
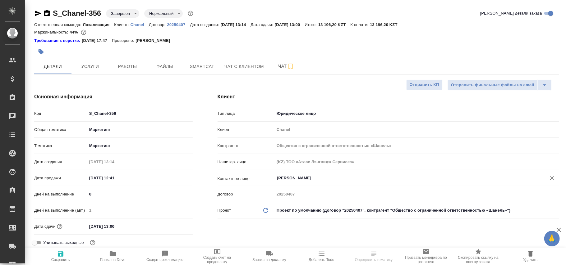
type textarea "x"
click at [314, 215] on body "🙏 .cls-1 fill:#fff; AWATERA [PERSON_NAME]fokina Клиенты Спецификации Заказы Чат…" at bounding box center [283, 132] width 566 height 265
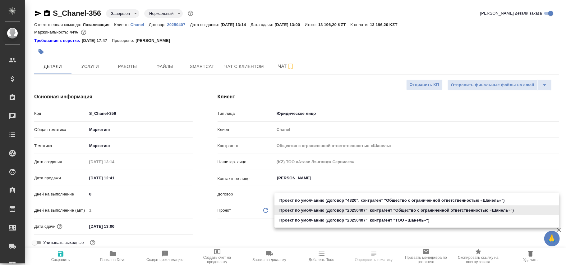
click at [331, 221] on li "Проект по умолчанию (Договор "20250407", контрагент "ТОО «Шaнель»")" at bounding box center [416, 221] width 285 height 10
type input "68ecc7e2b6bfaa7a9a4390a8"
type textarea "x"
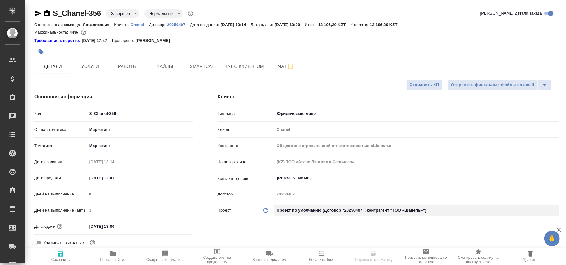
type input "ТОО «Шaнель»"
type textarea "x"
click at [268, 211] on icon "Обновить данные" at bounding box center [265, 210] width 7 height 7
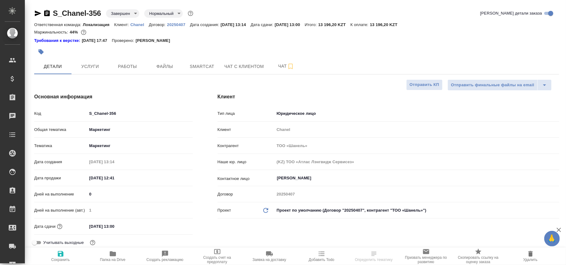
type textarea "x"
click at [268, 211] on icon "Обновить данные" at bounding box center [265, 210] width 7 height 7
type textarea "x"
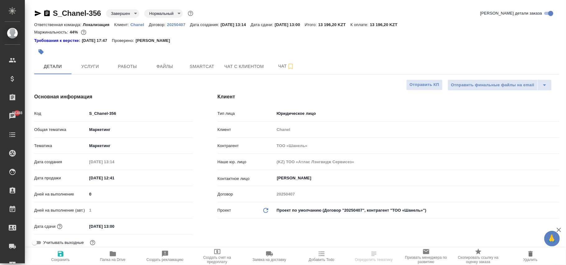
type textarea "x"
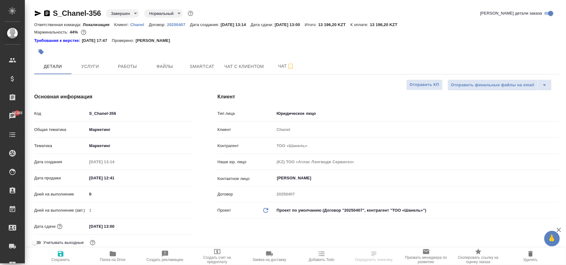
drag, startPoint x: 57, startPoint y: 256, endPoint x: 201, endPoint y: 89, distance: 221.6
click at [60, 257] on icon "button" at bounding box center [60, 253] width 7 height 7
type textarea "x"
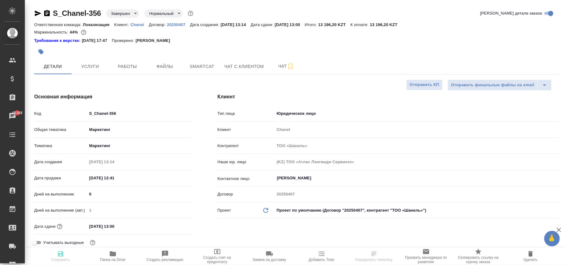
type textarea "x"
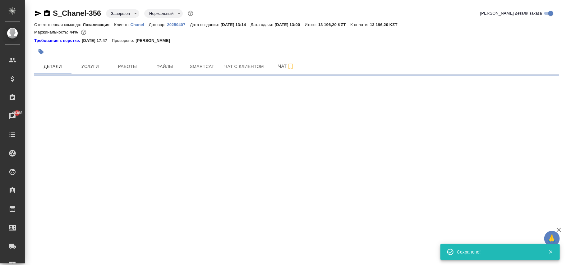
select select "RU"
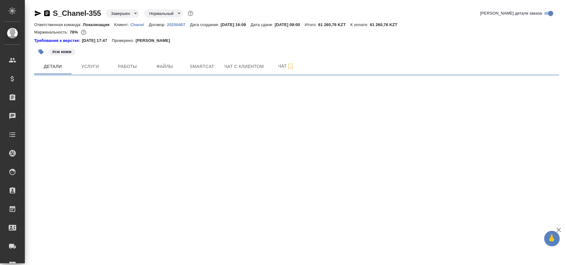
select select "RU"
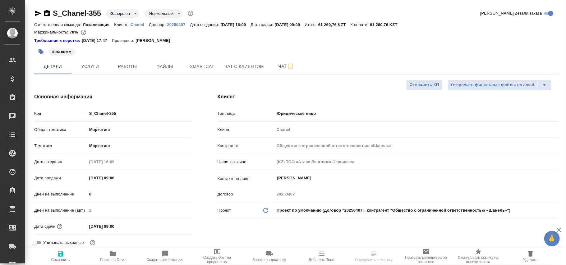
click at [321, 209] on body "🙏 .cls-1 fill:#fff; AWATERA Фокина Наталья n.fokina Клиенты Спецификации Заказы…" at bounding box center [283, 132] width 566 height 265
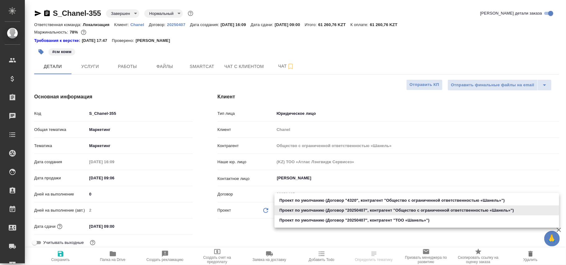
click at [318, 222] on li "Проект по умолчанию (Договор "20250407", контрагент "ТОО «Шaнель»")" at bounding box center [416, 221] width 285 height 10
type input "68ecc7e2b6bfaa7a9a4390a8"
type textarea "x"
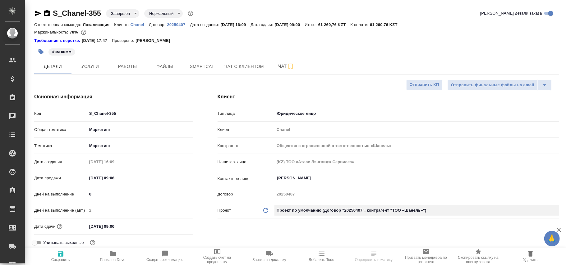
type input "ТОО «Шaнель»"
type textarea "x"
click at [267, 209] on icon at bounding box center [265, 210] width 5 height 5
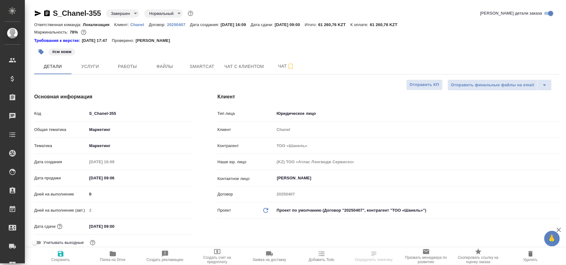
type textarea "x"
click at [267, 209] on icon at bounding box center [265, 210] width 5 height 5
type textarea "x"
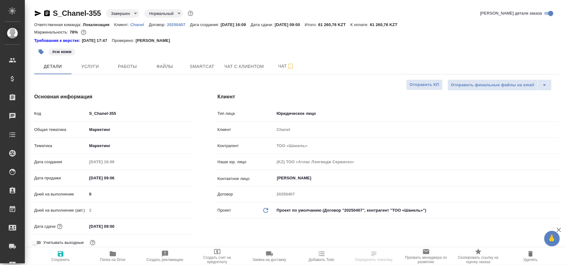
type textarea "x"
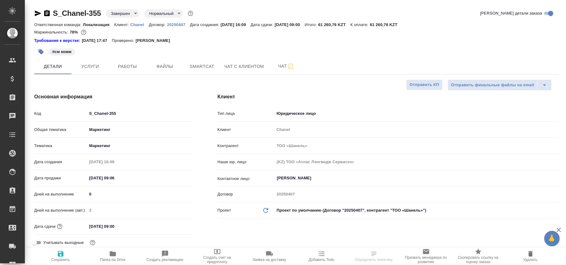
click at [62, 257] on icon "button" at bounding box center [60, 253] width 7 height 7
type textarea "x"
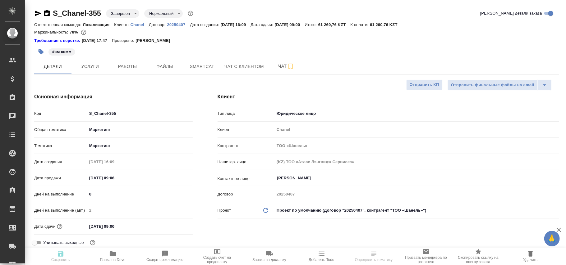
type textarea "x"
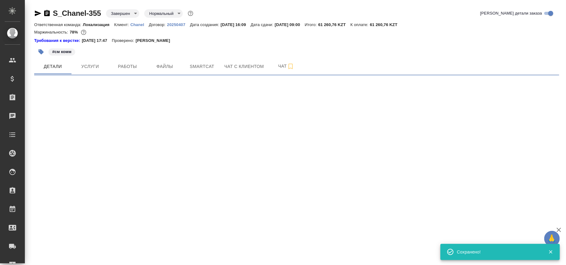
select select "RU"
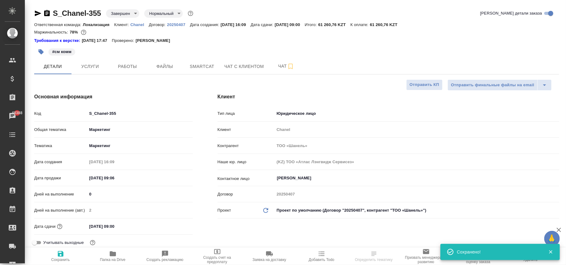
type textarea "x"
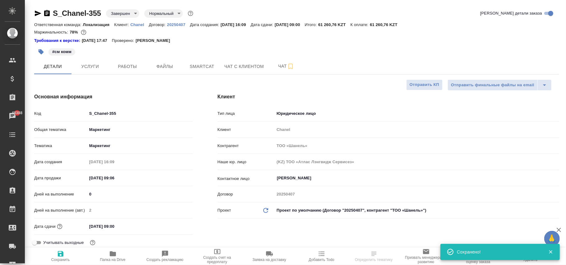
type textarea "x"
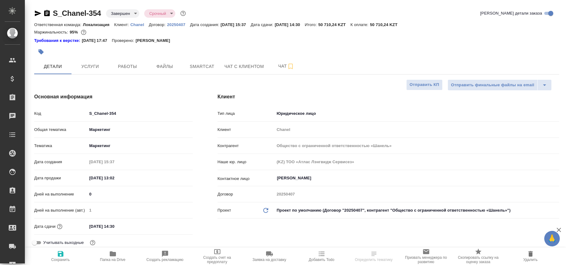
select select "RU"
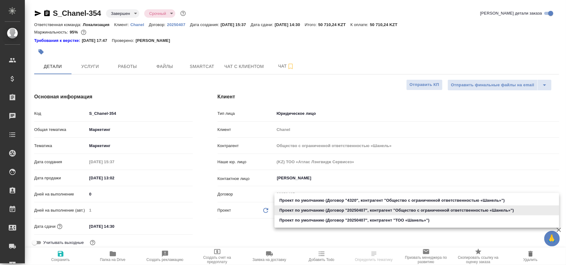
click at [309, 210] on body "🙏 .cls-1 fill:#fff; AWATERA [PERSON_NAME]fokina Клиенты Спецификации Заказы Чат…" at bounding box center [283, 132] width 566 height 265
click at [328, 221] on li "Проект по умолчанию (Договор "20250407", контрагент "ТОО «Шaнель»")" at bounding box center [416, 221] width 285 height 10
type input "68ecc7e2b6bfaa7a9a4390a8"
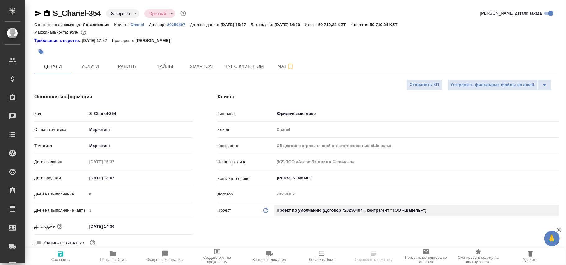
type input "ТОО «Шaнель»"
click at [268, 208] on icon "Обновить данные" at bounding box center [265, 210] width 7 height 7
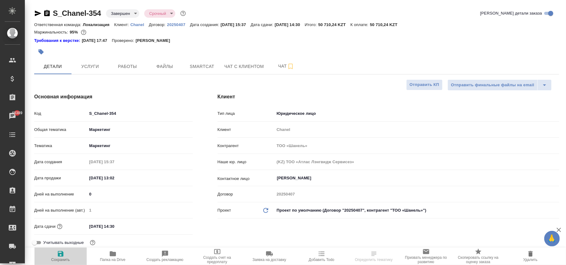
click at [62, 257] on icon "button" at bounding box center [61, 254] width 6 height 6
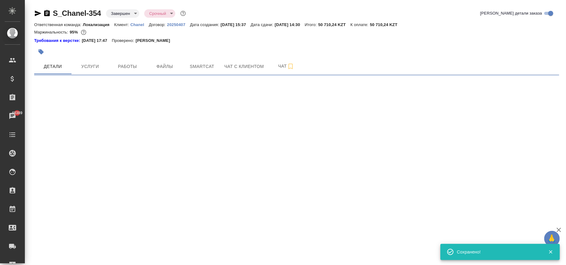
select select "RU"
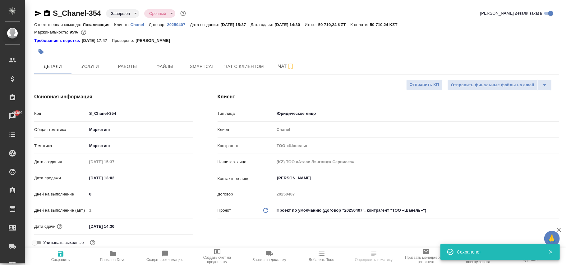
type textarea "x"
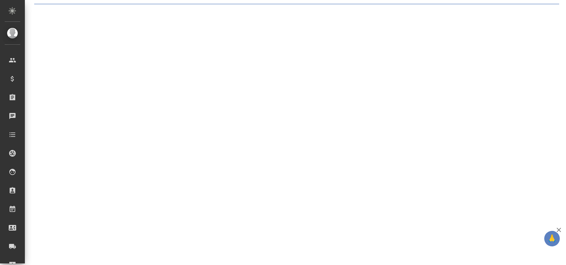
select select "RU"
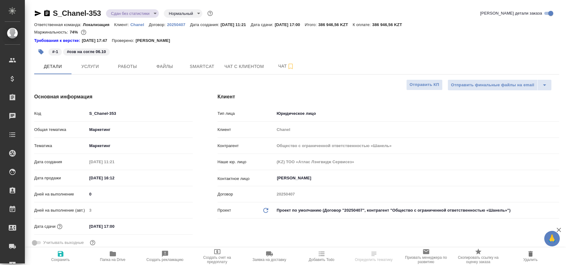
type textarea "x"
click at [311, 211] on body "🙏 .cls-1 fill:#fff; AWATERA Фокина Наталья n.fokina Клиенты Спецификации Заказы…" at bounding box center [283, 132] width 566 height 265
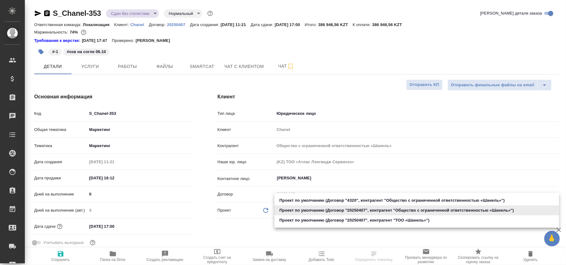
click at [324, 221] on li "Проект по умолчанию (Договор "20250407", контрагент "ТОО «Шaнель»")" at bounding box center [416, 221] width 285 height 10
type input "68ecc7e2b6bfaa7a9a4390a8"
type textarea "x"
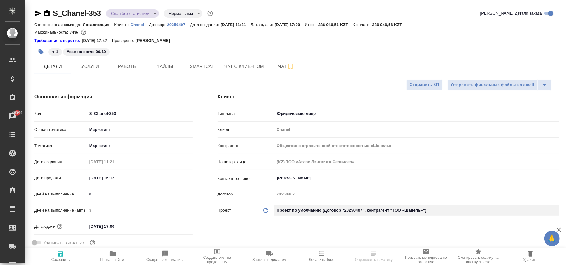
type input "ТОО «Шaнель»"
type textarea "x"
click at [265, 213] on icon "Обновить данные" at bounding box center [265, 210] width 7 height 7
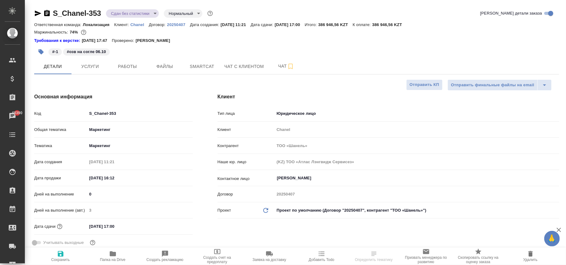
type textarea "x"
click at [265, 213] on icon "Обновить данные" at bounding box center [265, 210] width 7 height 7
type textarea "x"
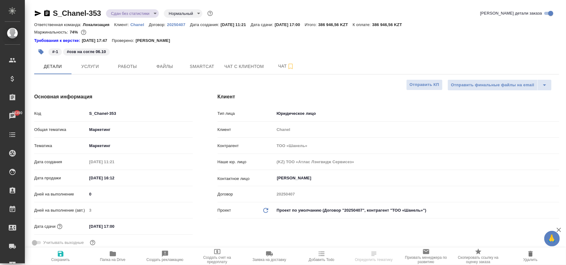
type textarea "x"
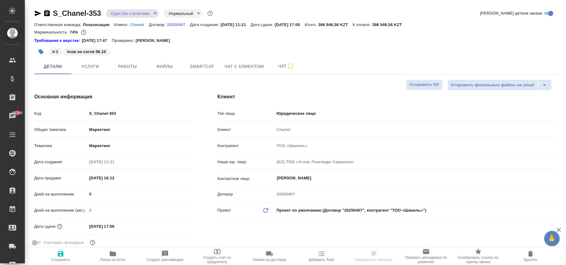
click at [67, 258] on span "Сохранить" at bounding box center [60, 256] width 45 height 12
type textarea "x"
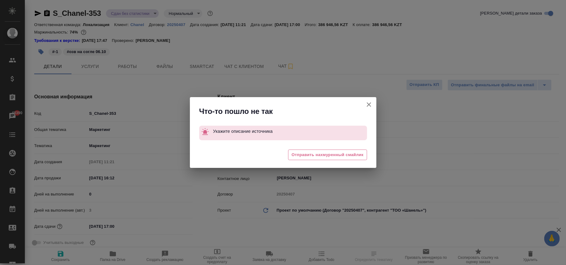
type textarea "x"
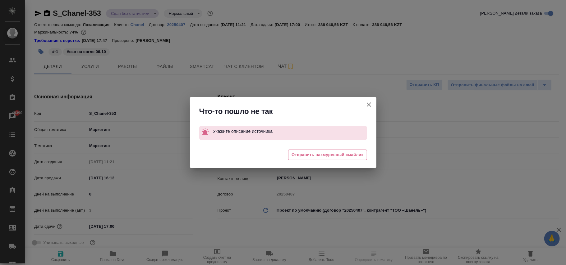
type textarea "x"
click at [372, 102] on button "Клиент не указал номер" at bounding box center [368, 104] width 15 height 15
type textarea "x"
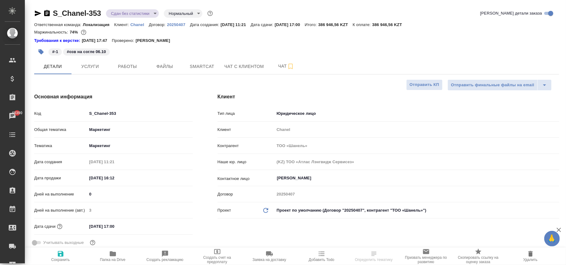
click at [311, 208] on body "🙏 .cls-1 fill:#fff; AWATERA Фокина Наталья n.fokina Клиенты Спецификации Заказы…" at bounding box center [283, 132] width 566 height 265
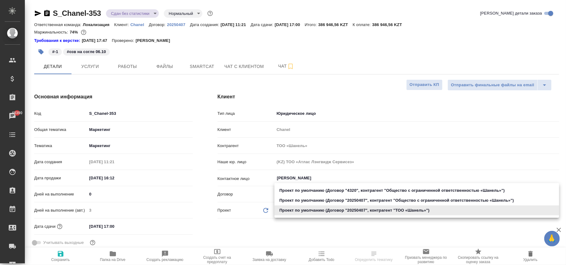
click at [308, 212] on div ".cls-1 fill:#fff; AWATERA Фокина Наталья n.fokina Клиенты Спецификации Заказы 4…" at bounding box center [283, 132] width 566 height 265
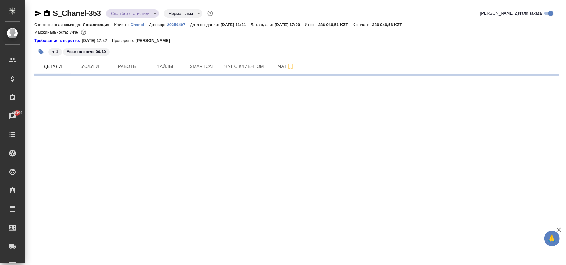
click at [268, 210] on div ".cls-1 fill:#fff; AWATERA Фокина Наталья n.fokina Клиенты Спецификации Заказы 4…" at bounding box center [283, 132] width 566 height 265
select select "RU"
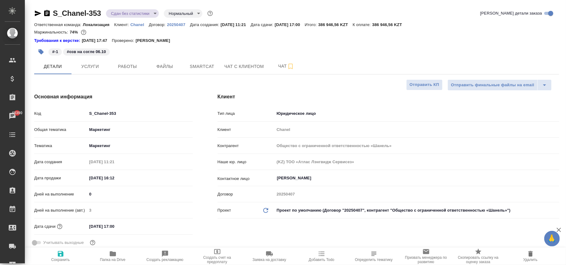
type textarea "x"
click at [267, 209] on icon at bounding box center [265, 210] width 5 height 5
type textarea "x"
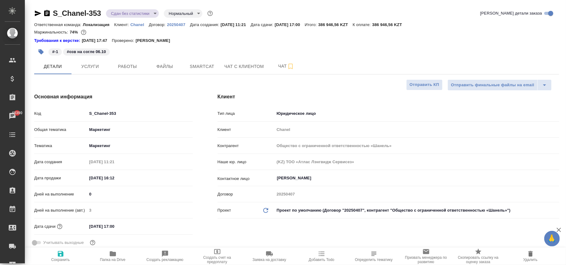
type textarea "x"
click at [267, 209] on icon at bounding box center [265, 210] width 5 height 5
type textarea "x"
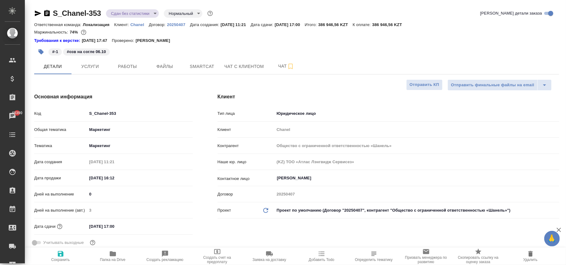
type textarea "x"
click at [55, 260] on span "Сохранить" at bounding box center [60, 260] width 19 height 4
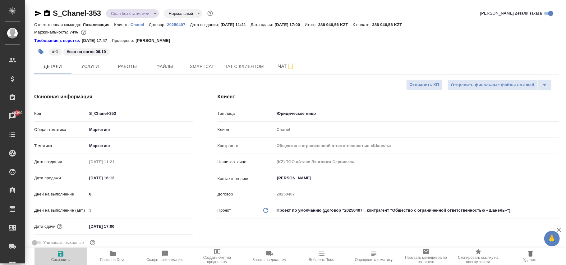
type textarea "x"
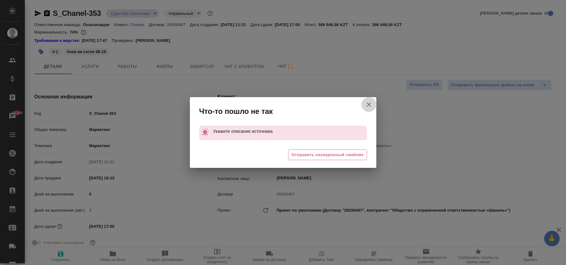
click at [371, 105] on icon "button" at bounding box center [368, 104] width 7 height 7
type textarea "x"
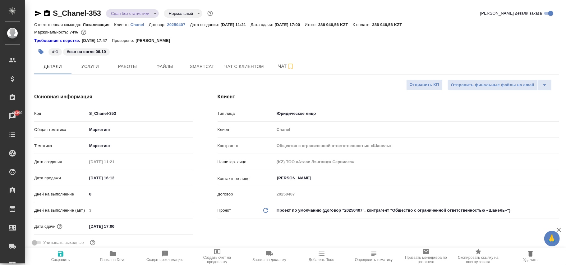
click at [177, 25] on p "20250407" at bounding box center [178, 24] width 23 height 5
type textarea "x"
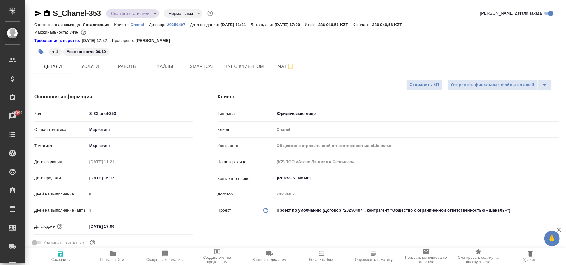
type textarea "x"
click at [364, 212] on body "🙏 .cls-1 fill:#fff; AWATERA Фокина Наталья n.fokina Клиенты Спецификации Заказы…" at bounding box center [283, 132] width 566 height 265
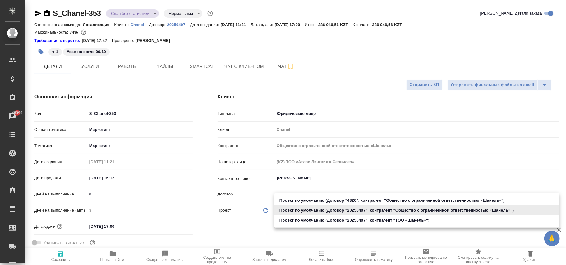
click at [359, 218] on li "Проект по умолчанию (Договор "20250407", контрагент "ТОО «Шaнель»")" at bounding box center [416, 221] width 285 height 10
type input "68ecc7e2b6bfaa7a9a4390a8"
type textarea "x"
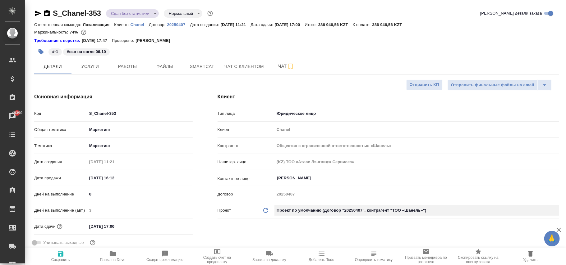
type input "ТОО «Шaнель»"
type textarea "x"
click at [267, 210] on icon at bounding box center [265, 210] width 5 height 5
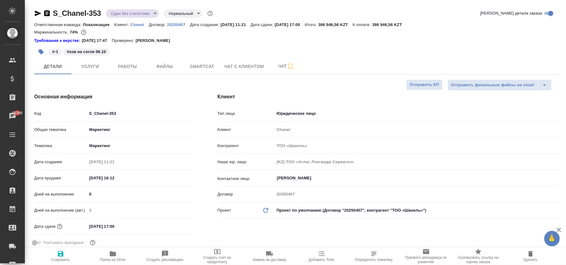
type textarea "x"
click at [267, 210] on icon at bounding box center [265, 210] width 5 height 5
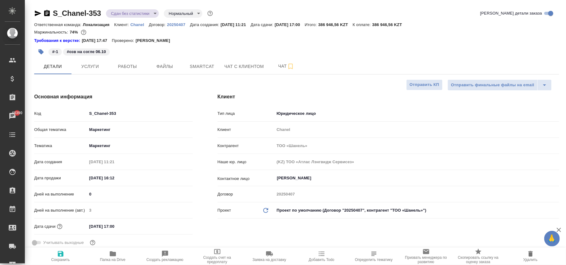
type textarea "x"
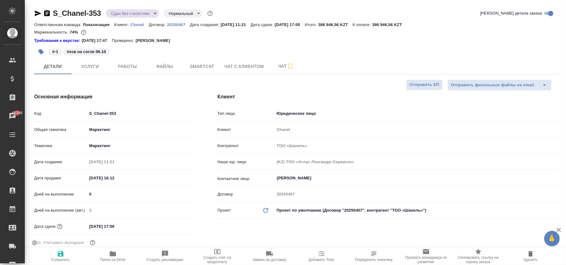
type textarea "x"
drag, startPoint x: 55, startPoint y: 256, endPoint x: 71, endPoint y: 250, distance: 17.5
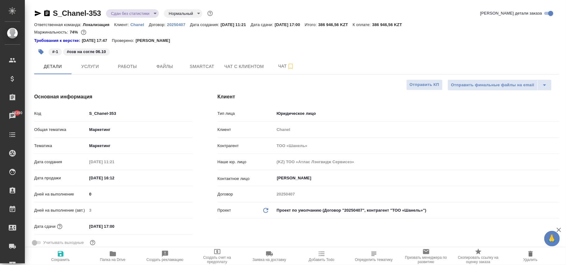
click at [55, 256] on span "Сохранить" at bounding box center [60, 256] width 45 height 12
type textarea "x"
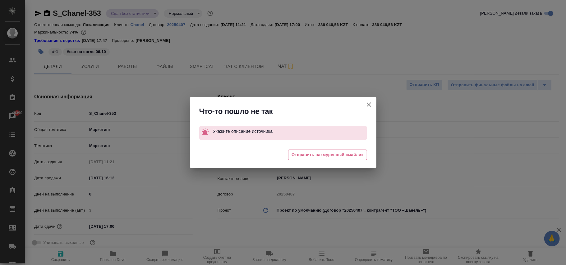
click at [364, 103] on button "Клиент не указал номер" at bounding box center [368, 104] width 15 height 15
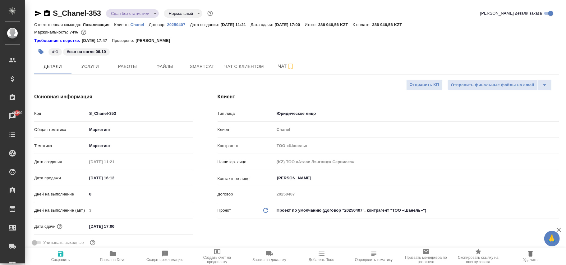
type textarea "x"
click at [141, 24] on p "Chanel" at bounding box center [140, 24] width 18 height 5
type textarea "x"
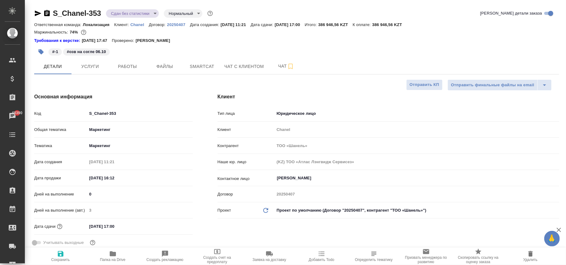
type textarea "x"
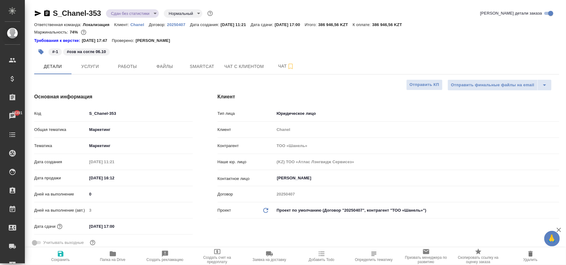
type textarea "x"
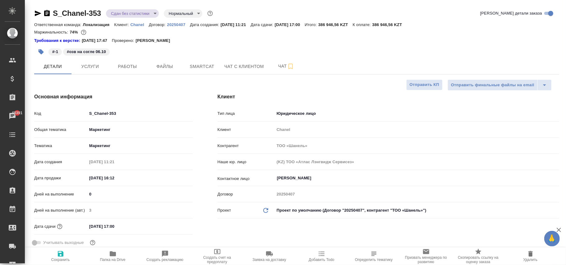
type textarea "x"
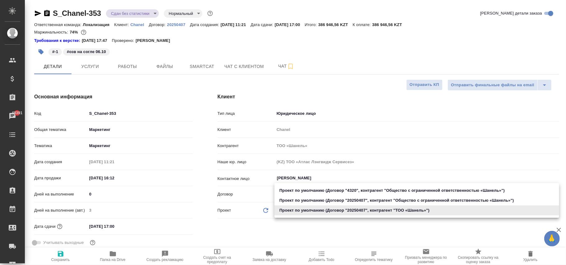
drag, startPoint x: 282, startPoint y: 210, endPoint x: 327, endPoint y: 229, distance: 49.5
click at [282, 210] on body "🙏 .cls-1 fill:#fff; AWATERA Фокина Наталья n.fokina Клиенты Спецификации Заказы…" at bounding box center [283, 132] width 566 height 265
click at [334, 212] on li "Проект по умолчанию (Договор "20250407", контрагент "ТОО «Шaнель»")" at bounding box center [416, 211] width 285 height 10
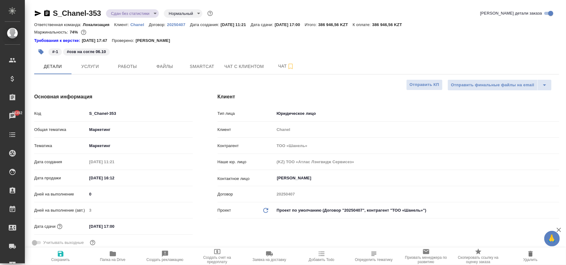
click at [266, 210] on icon "Обновить данные" at bounding box center [265, 210] width 7 height 7
type textarea "x"
click at [266, 210] on icon "Обновить данные" at bounding box center [265, 210] width 7 height 7
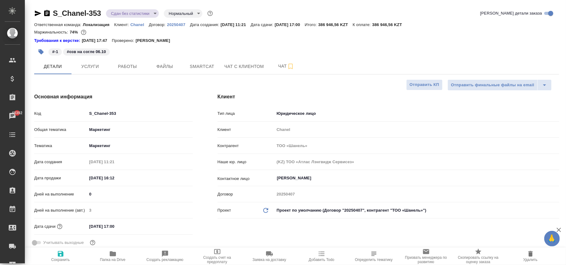
type textarea "x"
click at [266, 210] on icon "Обновить данные" at bounding box center [265, 210] width 7 height 7
type textarea "x"
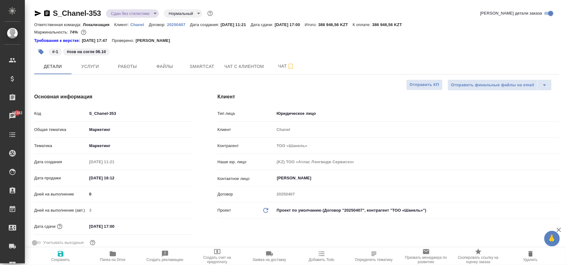
type textarea "x"
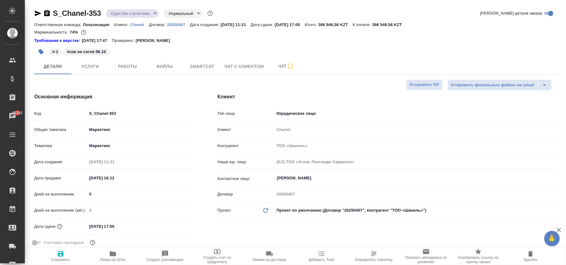
type textarea "x"
click at [61, 254] on icon "button" at bounding box center [61, 254] width 6 height 6
type textarea "x"
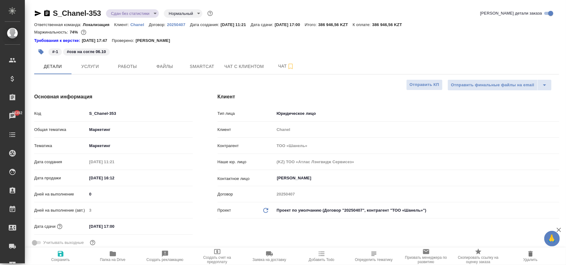
type textarea "x"
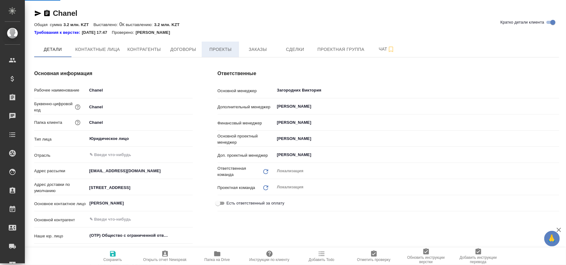
click at [222, 48] on span "Проекты" at bounding box center [220, 50] width 30 height 8
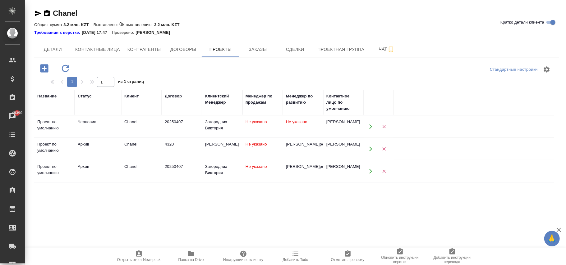
click at [249, 129] on td "Не указано" at bounding box center [262, 127] width 40 height 22
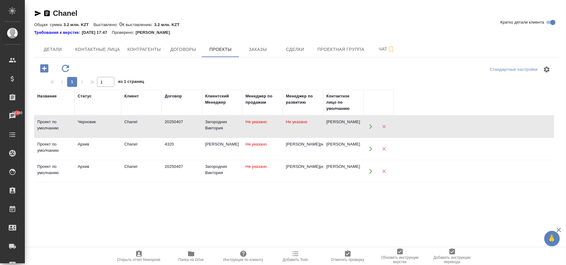
click at [250, 127] on td "Не указано" at bounding box center [262, 127] width 40 height 22
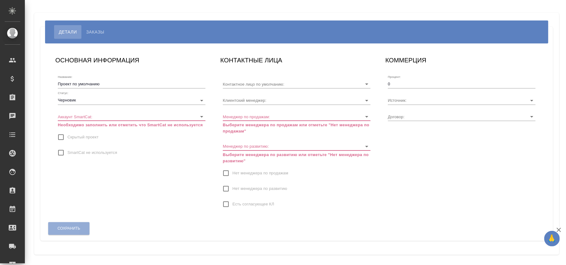
type input "[PERSON_NAME]"
type input "20250407"
type input "Загородних Виктория"
click at [69, 154] on span "SmartCat не используется" at bounding box center [92, 153] width 50 height 6
click at [67, 154] on input "SmartCat не используется" at bounding box center [60, 152] width 13 height 13
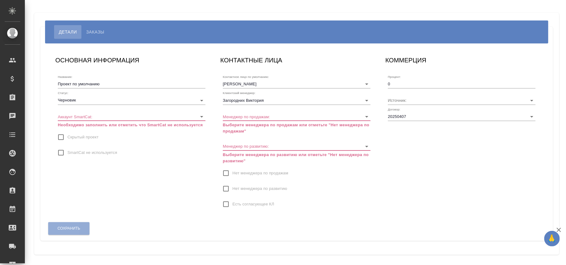
checkbox input "true"
click at [253, 172] on span "Нет менеджера по продажам" at bounding box center [260, 173] width 56 height 6
click at [232, 172] on input "Нет менеджера по продажам" at bounding box center [225, 173] width 13 height 13
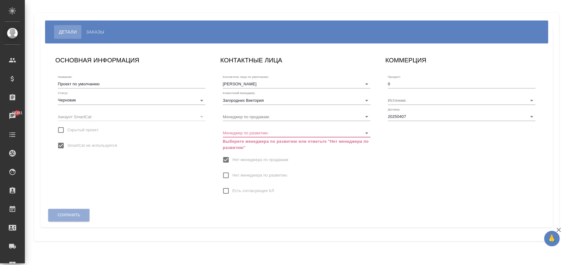
click at [254, 179] on label "Нет менеджера по развитию" at bounding box center [253, 175] width 68 height 13
click at [232, 179] on input "Нет менеджера по развитию" at bounding box center [225, 175] width 13 height 13
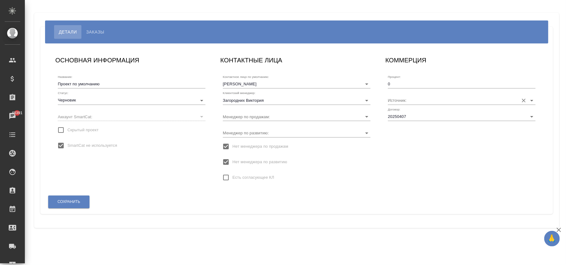
click at [400, 102] on input "Источник:" at bounding box center [452, 100] width 128 height 8
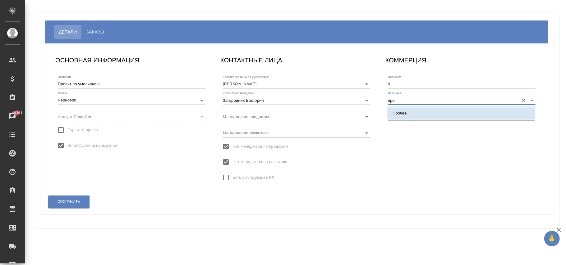
click at [403, 112] on p "Прочее" at bounding box center [399, 113] width 14 height 6
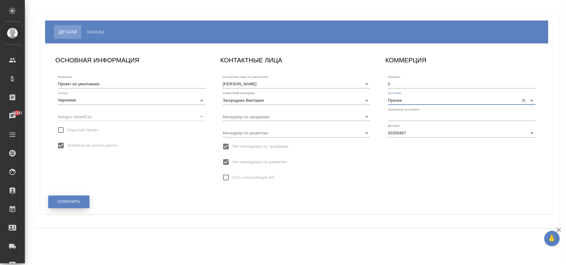
type input "Прочее"
click at [75, 199] on span "Сохранить" at bounding box center [68, 201] width 23 height 5
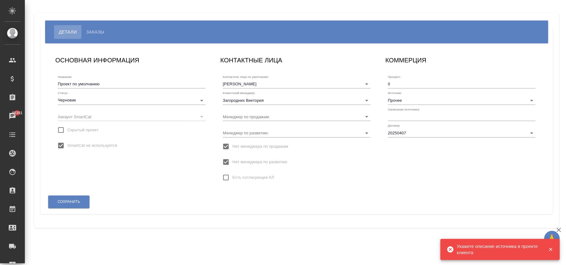
click at [408, 116] on input "text" at bounding box center [462, 116] width 148 height 9
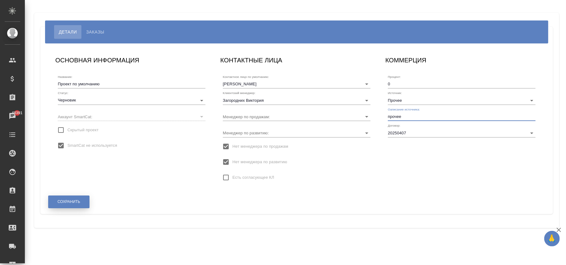
type input "прочее"
click at [77, 203] on span "Сохранить" at bounding box center [68, 201] width 23 height 5
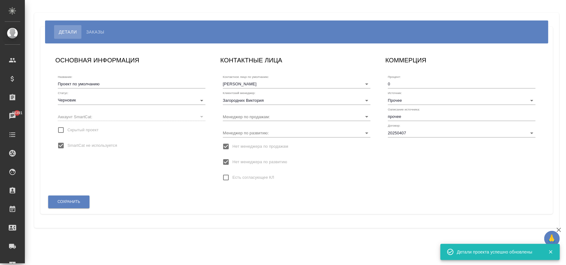
click at [89, 99] on body "🙏 .cls-1 fill:#fff; AWATERA Фокина Наталья n.fokina Клиенты Спецификации Заказы…" at bounding box center [283, 132] width 566 height 265
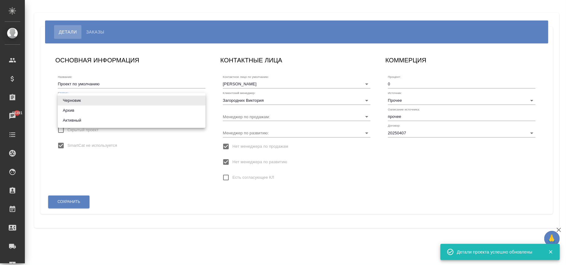
click at [79, 121] on li "Активный" at bounding box center [132, 121] width 148 height 10
type input "active"
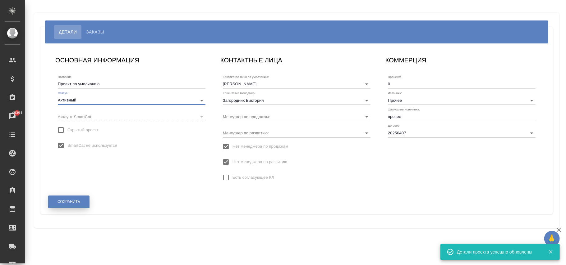
click at [75, 202] on span "Сохранить" at bounding box center [68, 201] width 23 height 5
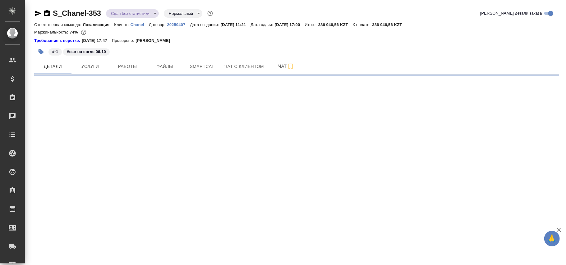
select select "RU"
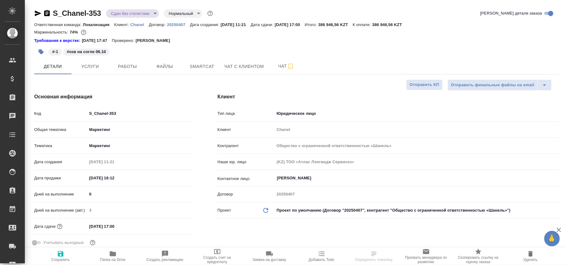
type textarea "x"
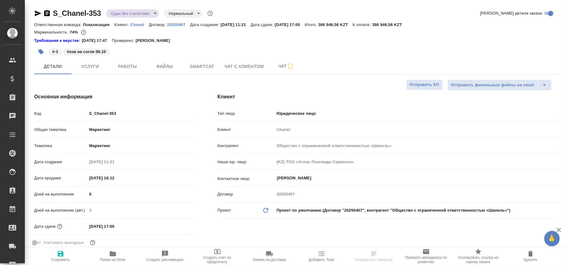
type textarea "x"
click at [315, 212] on body "🙏 .cls-1 fill:#fff; AWATERA Фокина Наталья n.fokina Клиенты Спецификации Заказы…" at bounding box center [283, 132] width 566 height 265
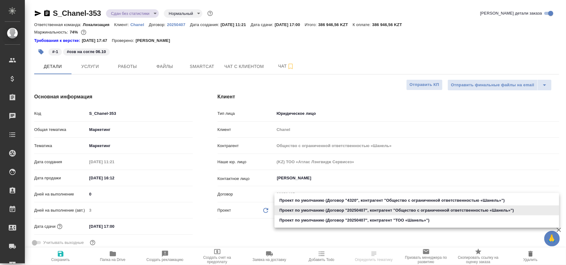
click at [321, 220] on li "Проект по умолчанию (Договор "20250407", контрагент "ТОО «Шaнель»")" at bounding box center [416, 221] width 285 height 10
type input "68ecc7e2b6bfaa7a9a4390a8"
type textarea "x"
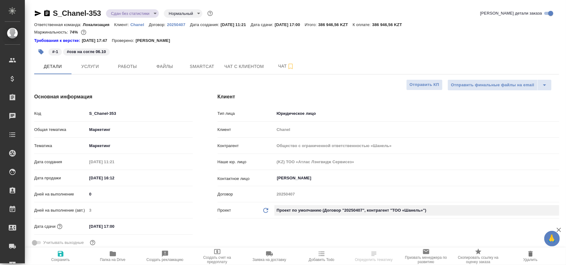
type input "ТОО «Шaнель»"
type textarea "x"
click at [265, 209] on icon "Обновить данные" at bounding box center [265, 210] width 7 height 7
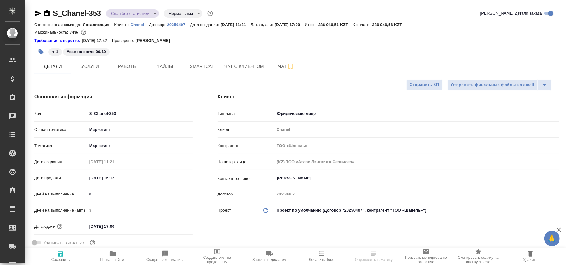
type textarea "x"
click at [265, 209] on icon "Обновить данные" at bounding box center [265, 210] width 7 height 7
type textarea "x"
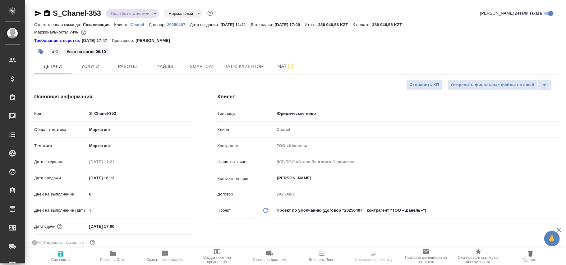
type textarea "x"
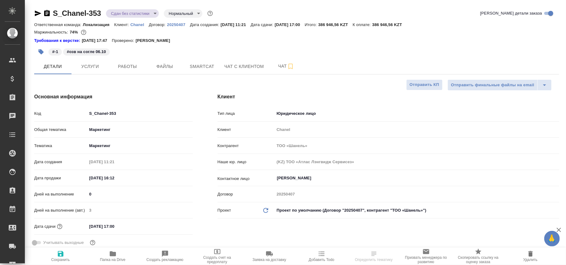
click at [62, 256] on icon "button" at bounding box center [61, 254] width 6 height 6
type textarea "x"
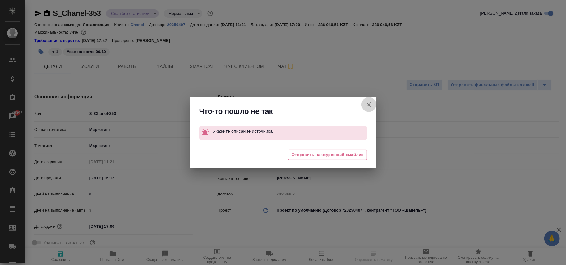
click at [373, 106] on button "Клиент не указал номер" at bounding box center [368, 104] width 15 height 15
type textarea "x"
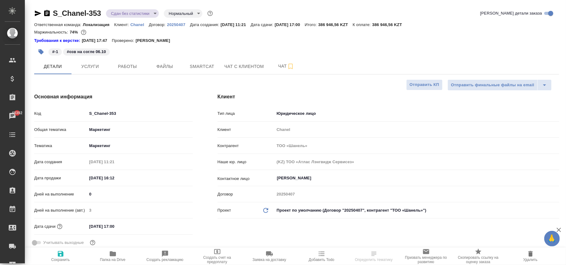
click at [177, 23] on p "20250407" at bounding box center [178, 24] width 23 height 5
select select "RU"
type textarea "x"
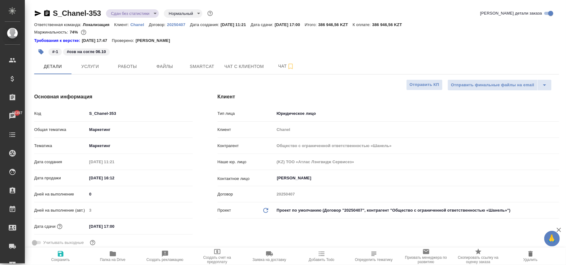
type textarea "x"
click at [317, 208] on body "🙏 .cls-1 fill:#fff; AWATERA [PERSON_NAME]fokina Клиенты Спецификации Заказы 483…" at bounding box center [283, 132] width 566 height 265
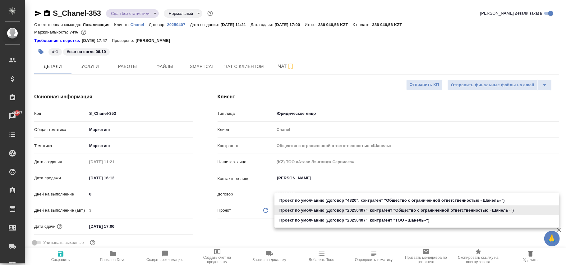
click at [331, 224] on li "Проект по умолчанию (Договор "20250407", контрагент "ТОО «Шaнель»")" at bounding box center [416, 221] width 285 height 10
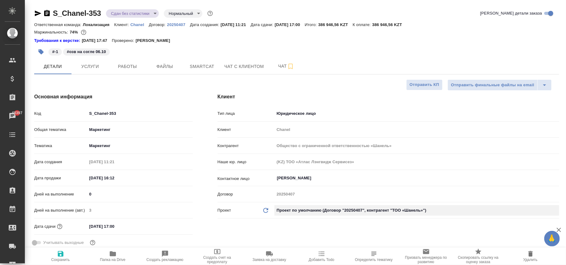
type input "68ecc7e2b6bfaa7a9a4390a8"
type textarea "x"
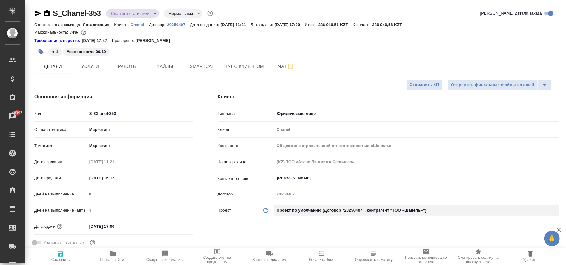
type textarea "x"
click at [265, 211] on icon "Обновить данные" at bounding box center [265, 210] width 7 height 7
type textarea "x"
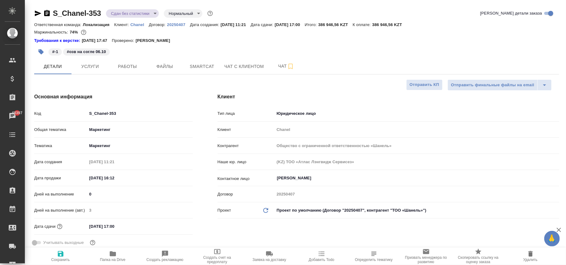
type textarea "x"
click at [265, 211] on icon "Обновить данные" at bounding box center [265, 210] width 7 height 7
type textarea "x"
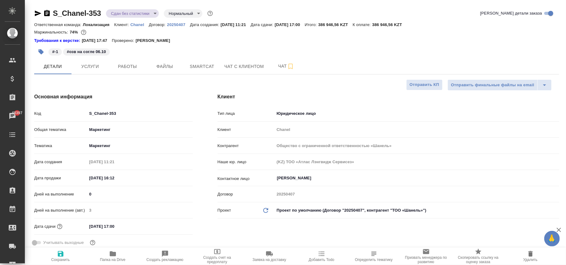
type textarea "x"
click at [293, 212] on body "🙏 .cls-1 fill:#fff; AWATERA [PERSON_NAME]fokina Клиенты Спецификации Заказы 483…" at bounding box center [283, 132] width 566 height 265
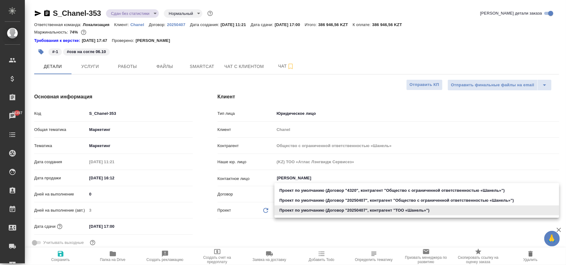
click at [299, 209] on li "Проект по умолчанию (Договор "20250407", контрагент "ТОО «Шaнель»")" at bounding box center [416, 211] width 285 height 10
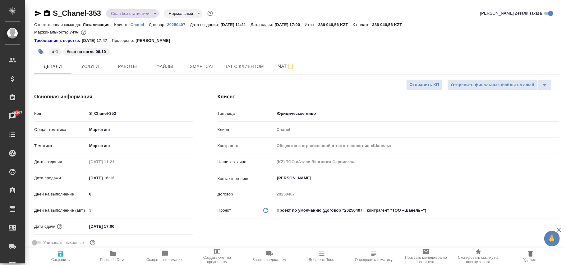
click at [268, 209] on icon "Обновить данные" at bounding box center [265, 210] width 7 height 7
type textarea "x"
click at [268, 209] on icon "Обновить данные" at bounding box center [265, 210] width 7 height 7
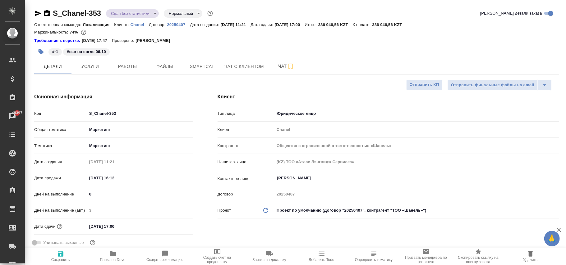
type textarea "x"
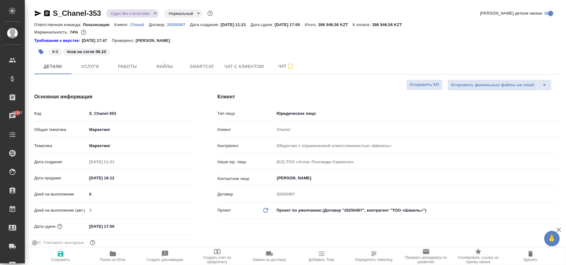
type textarea "x"
click at [65, 256] on span "Сохранить" at bounding box center [60, 256] width 45 height 12
type textarea "x"
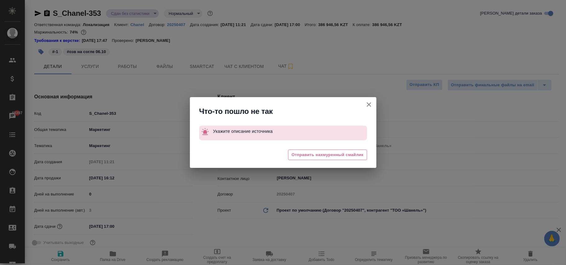
drag, startPoint x: 366, startPoint y: 106, endPoint x: 270, endPoint y: 75, distance: 100.9
click at [367, 106] on icon "button" at bounding box center [368, 104] width 7 height 7
type textarea "x"
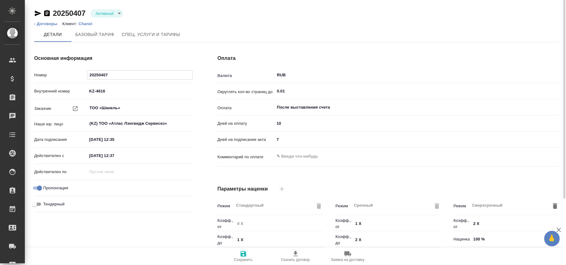
click at [122, 71] on input "20250407" at bounding box center [139, 75] width 105 height 9
drag, startPoint x: 122, startPoint y: 74, endPoint x: 78, endPoint y: 75, distance: 44.4
click at [78, 75] on div "Номер 20250407" at bounding box center [113, 75] width 158 height 11
click at [88, 24] on p "Chanel" at bounding box center [88, 23] width 18 height 5
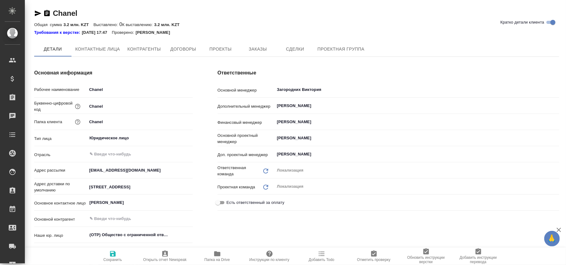
click at [223, 50] on span "Проекты" at bounding box center [220, 49] width 30 height 8
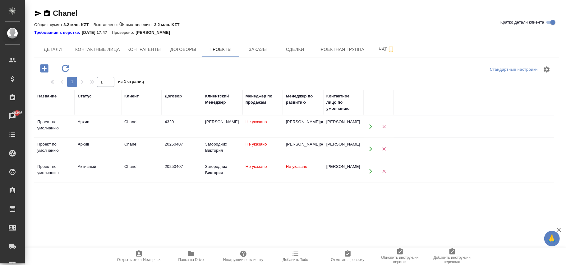
click at [282, 178] on td "Не указано" at bounding box center [262, 172] width 40 height 22
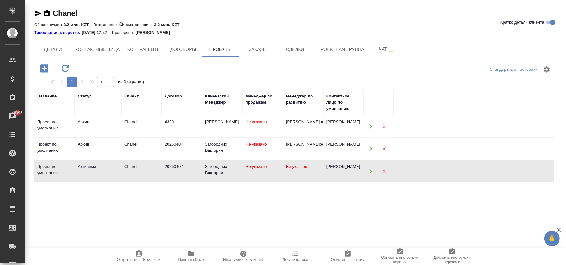
click at [282, 178] on td "Не указано" at bounding box center [262, 172] width 40 height 22
click at [251, 53] on span "Заказы" at bounding box center [258, 50] width 30 height 8
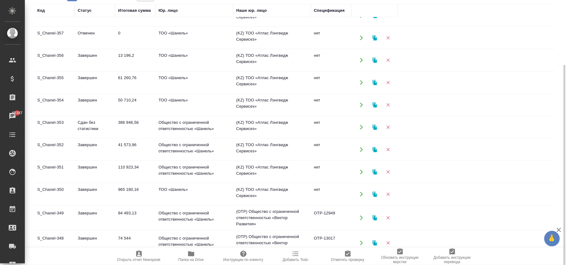
scroll to position [249, 0]
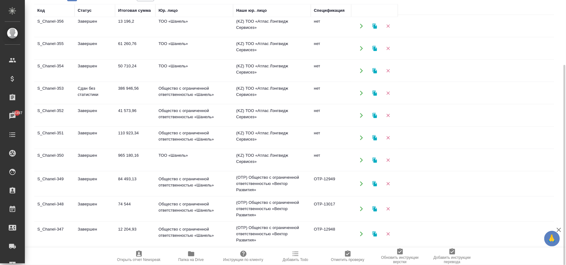
click at [176, 112] on td "Общество с ограниченной ответственностью «Шанель»" at bounding box center [194, 116] width 78 height 22
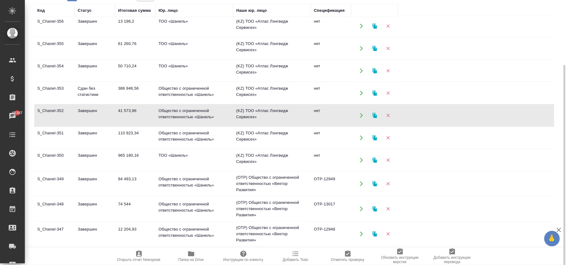
click at [173, 133] on td "Общество с ограниченной ответственностью «Шанель»" at bounding box center [194, 138] width 78 height 22
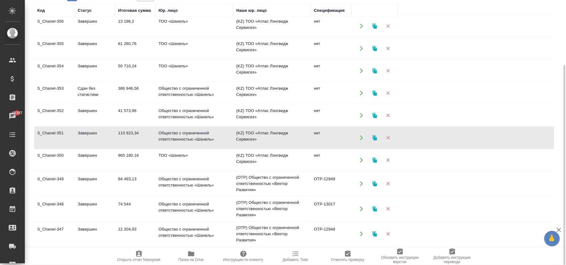
click at [173, 133] on td "Общество с ограниченной ответственностью «Шанель»" at bounding box center [194, 138] width 78 height 22
click at [217, 161] on td "ТОО «Шaнель»" at bounding box center [194, 160] width 78 height 22
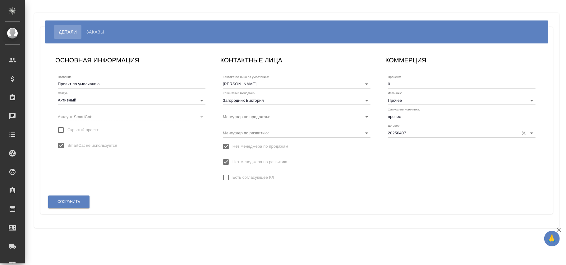
click at [413, 132] on input "20250407" at bounding box center [452, 133] width 128 height 8
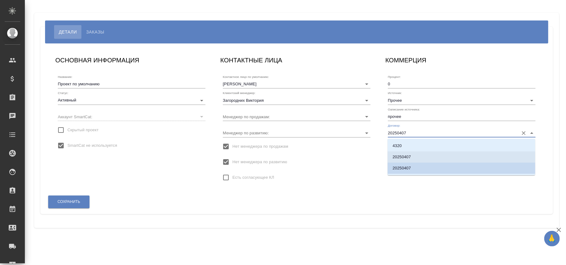
click at [413, 157] on li "20250407" at bounding box center [461, 157] width 148 height 11
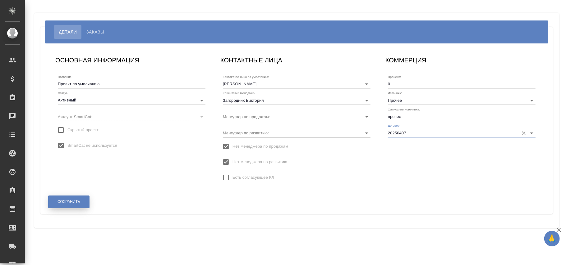
click at [61, 202] on span "Сохранить" at bounding box center [68, 201] width 23 height 5
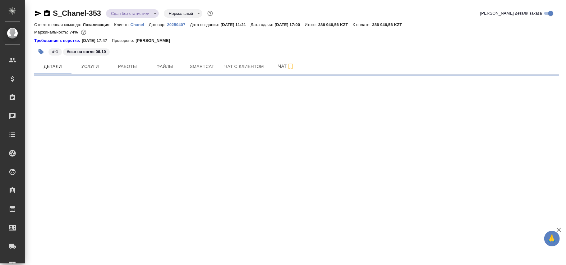
select select "RU"
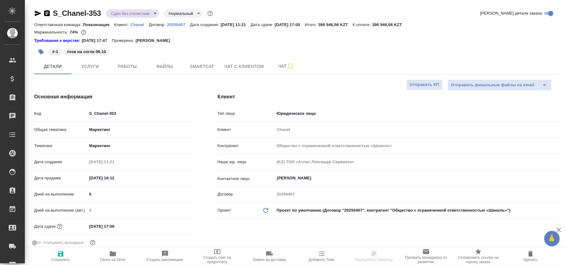
type textarea "x"
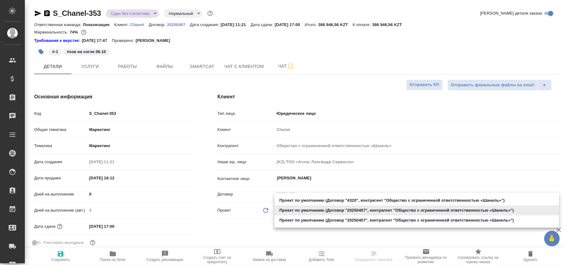
click at [317, 211] on body "🙏 .cls-1 fill:#fff; AWATERA [PERSON_NAME]fokina Клиенты Спецификации Заказы Чат…" at bounding box center [283, 132] width 566 height 265
click at [330, 224] on li "Проект по умолчанию (Договор "20250407", контрагент "Общество с ограниченной от…" at bounding box center [416, 221] width 285 height 10
type input "68ecc7e2b6bfaa7a9a4390a8"
type textarea "x"
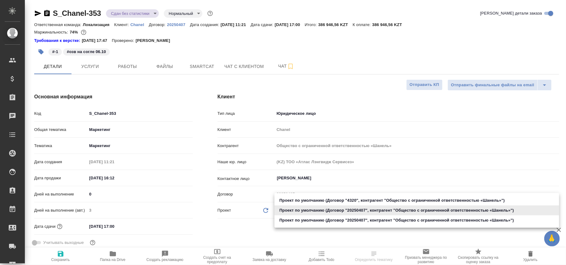
type textarea "x"
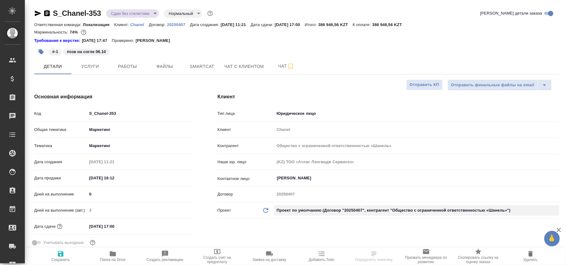
type textarea "x"
click at [266, 209] on icon at bounding box center [265, 210] width 5 height 5
type textarea "x"
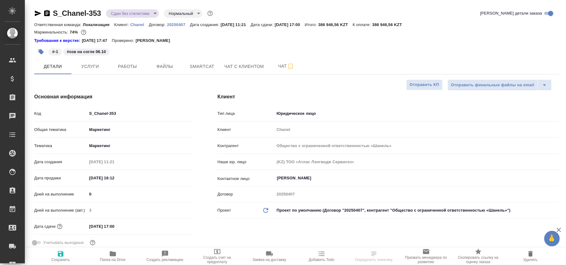
type textarea "x"
click at [266, 209] on icon at bounding box center [265, 210] width 5 height 5
type textarea "x"
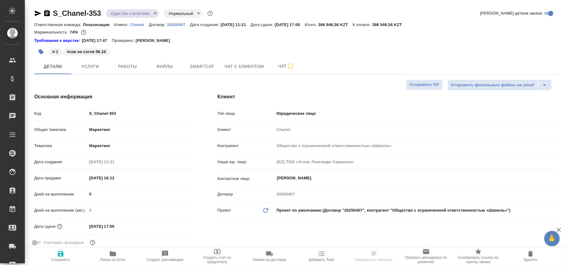
type textarea "x"
click at [266, 209] on icon at bounding box center [265, 210] width 5 height 5
type textarea "x"
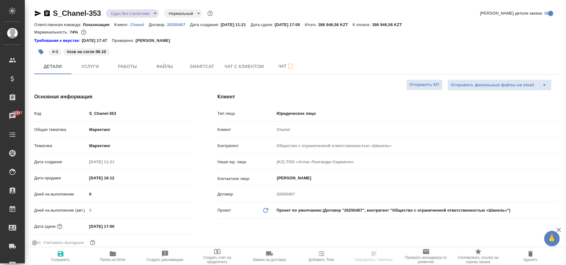
type textarea "x"
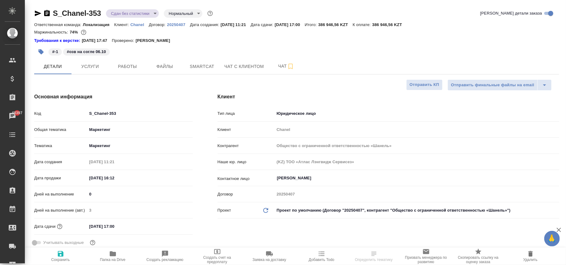
type textarea "x"
click at [296, 209] on body "🙏 .cls-1 fill:#fff; AWATERA [PERSON_NAME]fokina Клиенты Спецификации Заказы 483…" at bounding box center [283, 132] width 566 height 265
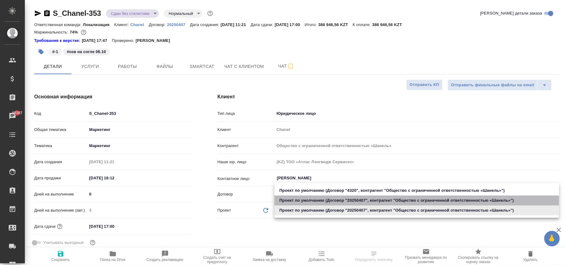
click at [305, 199] on li "Проект по умолчанию (Договор "20250407", контрагент "Общество с ограниченной от…" at bounding box center [416, 201] width 285 height 10
type input "68711264e603c5d1978bfe56"
type textarea "x"
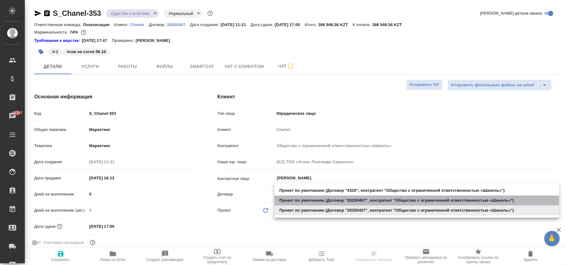
type textarea "x"
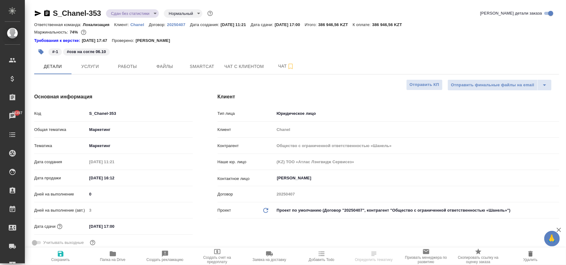
click at [266, 209] on icon "Обновить данные" at bounding box center [265, 210] width 7 height 7
type textarea "x"
click at [266, 209] on icon "Обновить данные" at bounding box center [265, 210] width 7 height 7
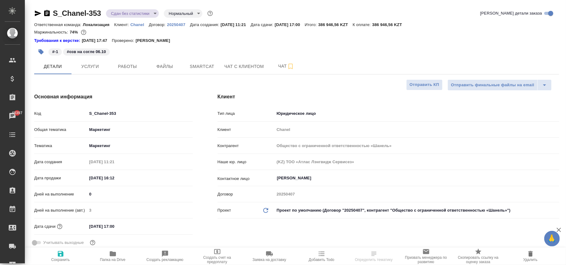
type textarea "x"
click at [266, 209] on icon "Обновить данные" at bounding box center [265, 210] width 7 height 7
type textarea "x"
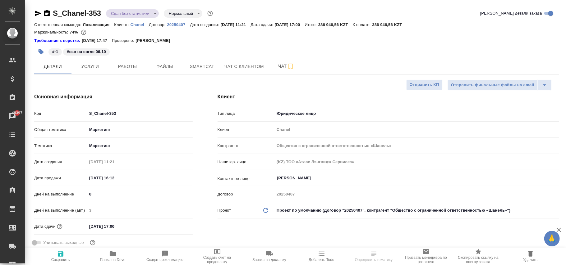
type textarea "x"
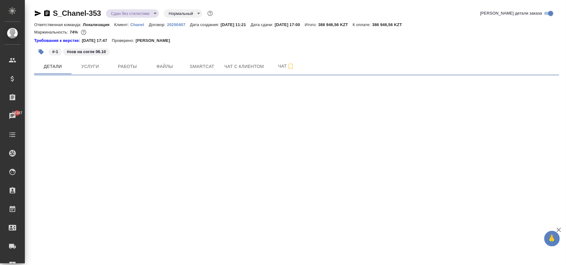
select select "RU"
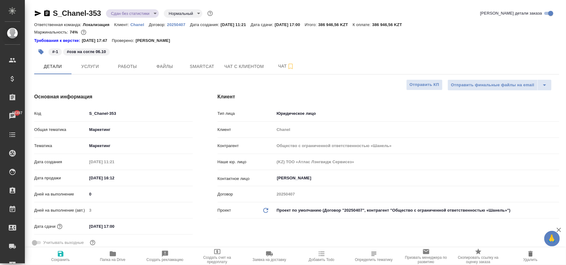
type textarea "x"
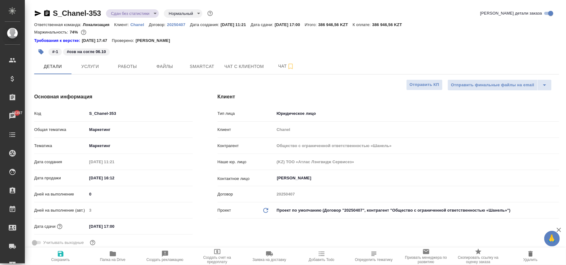
type textarea "x"
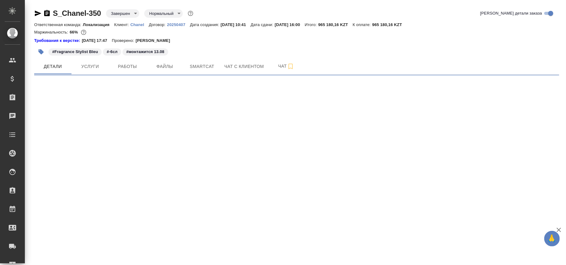
click at [140, 24] on p "Chanel" at bounding box center [140, 24] width 18 height 5
select select "RU"
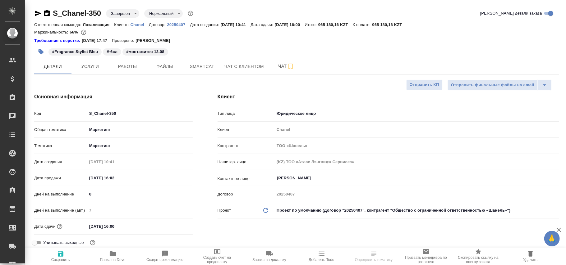
type textarea "x"
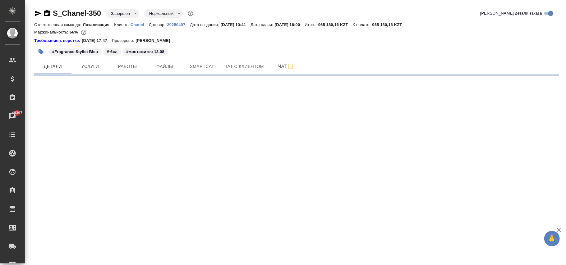
select select "RU"
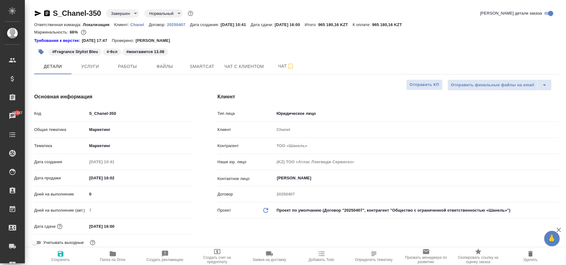
type textarea "x"
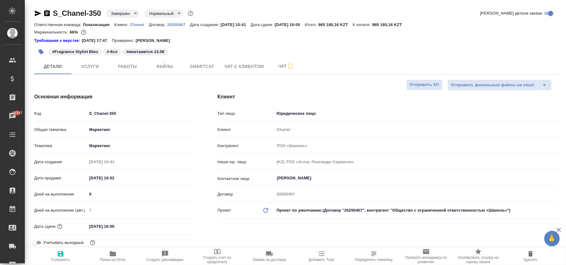
type textarea "x"
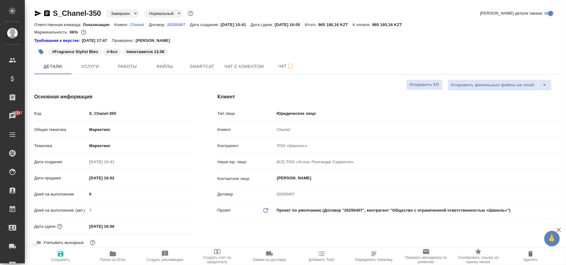
type textarea "x"
click at [301, 213] on body "🙏 .cls-1 fill:#fff; AWATERA [PERSON_NAME]fokina Клиенты Спецификации Заказы 483…" at bounding box center [283, 132] width 566 height 265
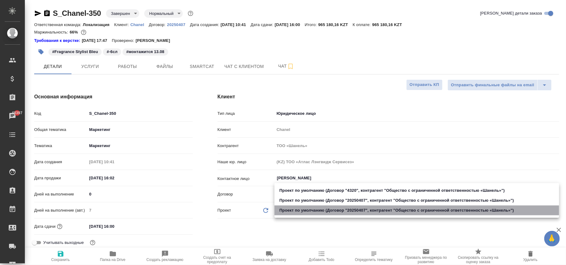
click at [341, 212] on li "Проект по умолчанию (Договор "20250407", контрагент "Общество с ограниченной от…" at bounding box center [416, 211] width 285 height 10
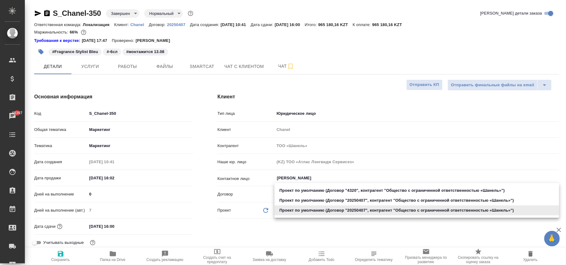
click at [335, 212] on body "🙏 .cls-1 fill:#fff; AWATERA Фокина Наталья n.fokina Клиенты Спецификации Заказы…" at bounding box center [283, 132] width 566 height 265
click at [338, 200] on li "Проект по умолчанию (Договор "20250407", контрагент "Общество с ограниченной от…" at bounding box center [416, 201] width 285 height 10
type input "68711264e603c5d1978bfe56"
type textarea "x"
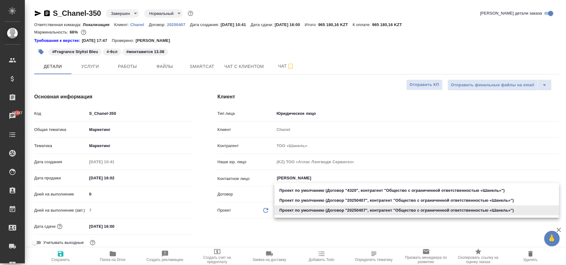
type textarea "x"
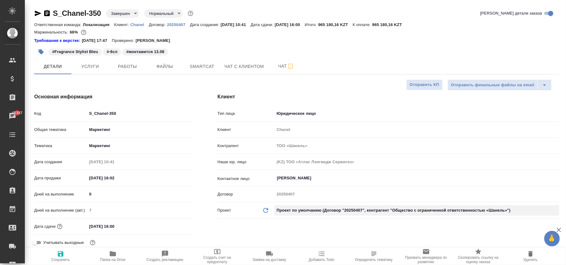
type input "Общество с ограниченной ответственностью «Шанель»"
type textarea "x"
click at [267, 210] on icon at bounding box center [265, 210] width 5 height 5
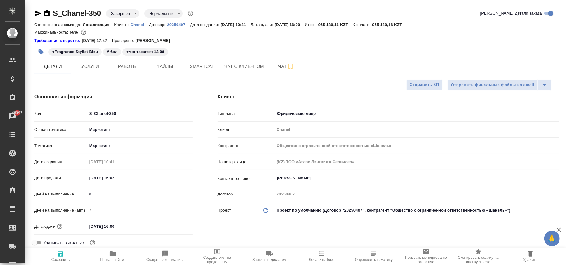
type textarea "x"
click at [267, 210] on icon at bounding box center [265, 210] width 5 height 5
type textarea "x"
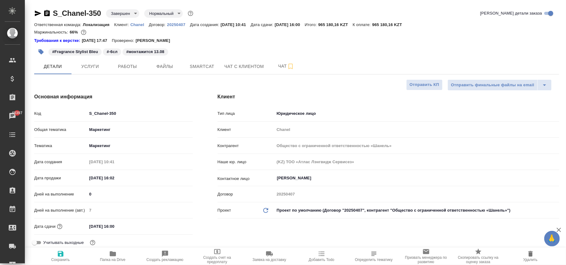
type textarea "x"
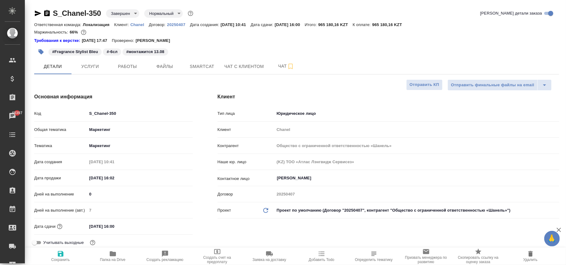
type textarea "x"
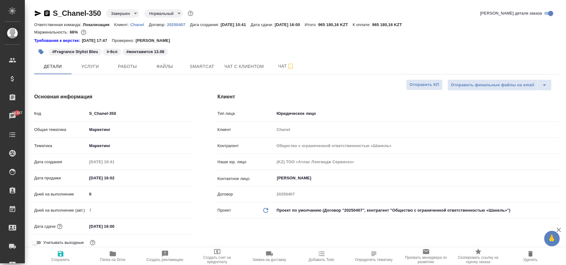
type textarea "x"
click at [62, 256] on icon "button" at bounding box center [61, 254] width 6 height 6
type textarea "x"
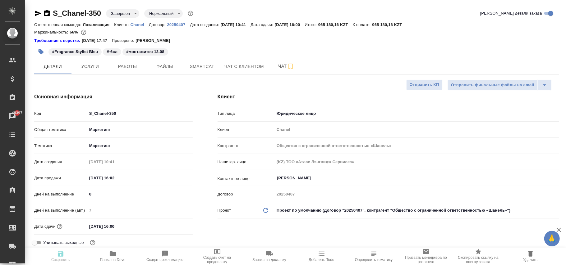
type textarea "x"
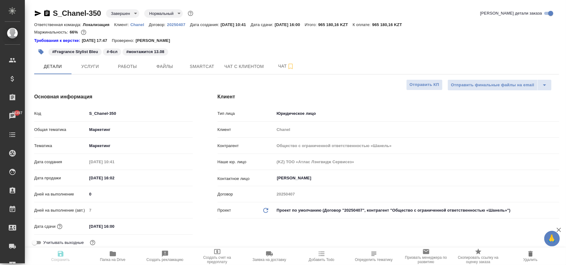
type textarea "x"
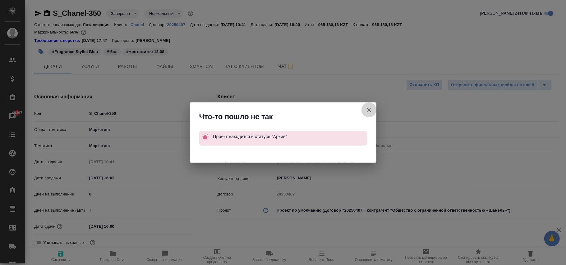
click at [369, 109] on icon "button" at bounding box center [368, 109] width 7 height 7
type textarea "x"
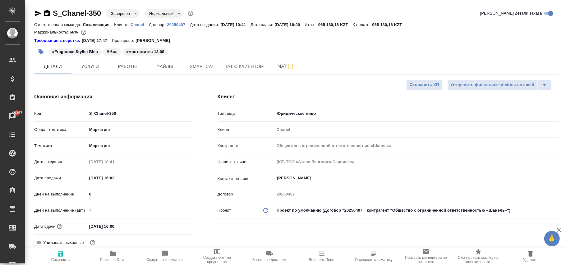
click at [387, 211] on body "🙏 .cls-1 fill:#fff; AWATERA Фокина Наталья n.fokina Клиенты Спецификации Заказы…" at bounding box center [283, 132] width 566 height 265
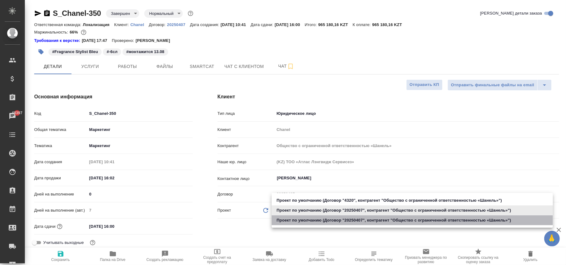
click at [395, 218] on li "Проект по умолчанию (Договор "20250407", контрагент "Общество с ограниченной от…" at bounding box center [412, 221] width 281 height 10
type input "68ecc7e2b6bfaa7a9a4390a8"
type textarea "x"
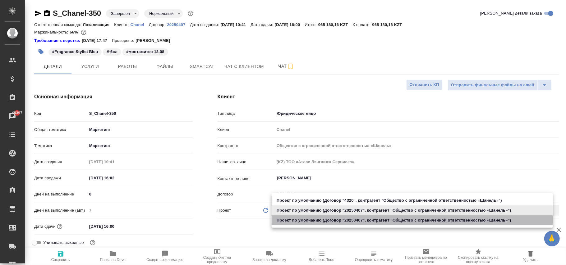
type input "ТОО «Шaнель»"
type textarea "x"
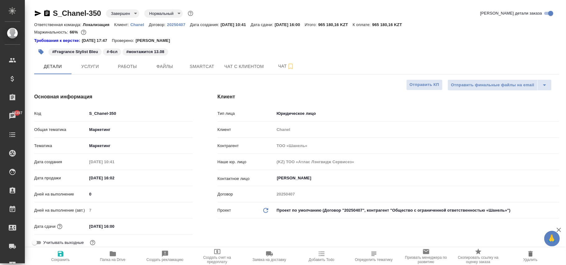
click at [262, 211] on icon "Обновить данные" at bounding box center [265, 210] width 7 height 7
type textarea "x"
click at [262, 211] on icon "Обновить данные" at bounding box center [265, 210] width 7 height 7
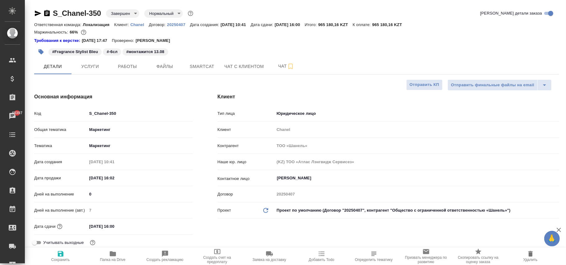
type textarea "x"
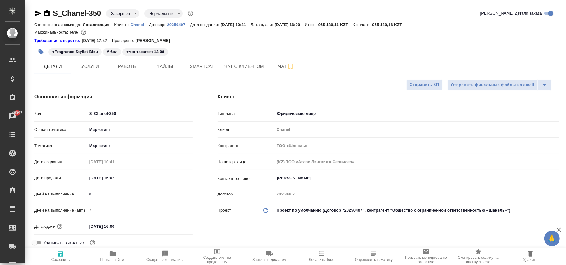
type textarea "x"
click at [63, 256] on icon "button" at bounding box center [60, 253] width 7 height 7
type textarea "x"
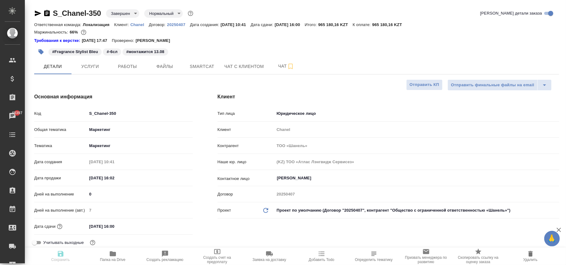
type textarea "x"
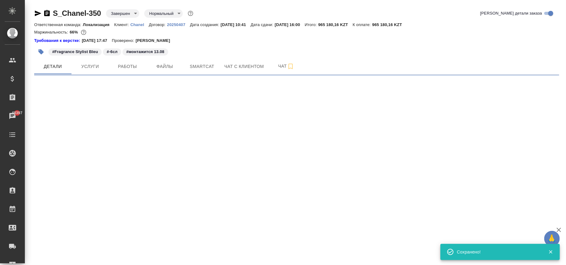
select select "RU"
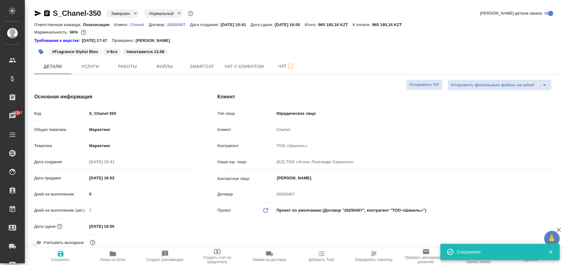
type textarea "x"
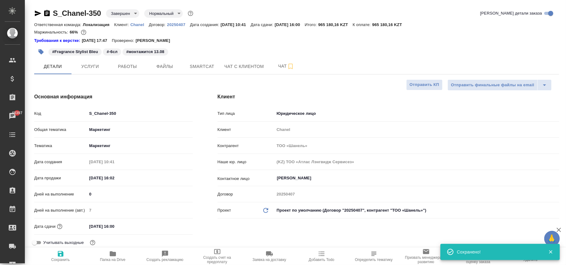
type textarea "x"
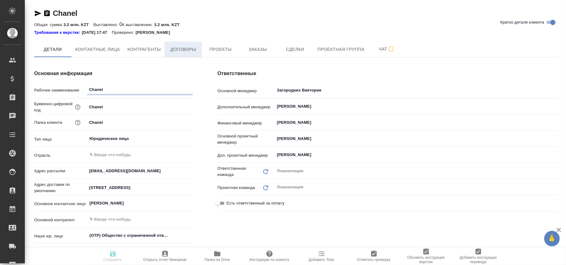
click at [187, 50] on span "Договоры" at bounding box center [183, 50] width 30 height 8
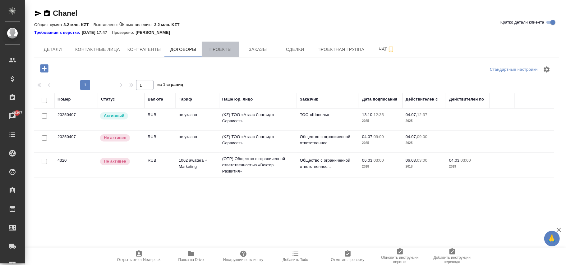
click at [216, 47] on span "Проекты" at bounding box center [220, 50] width 30 height 8
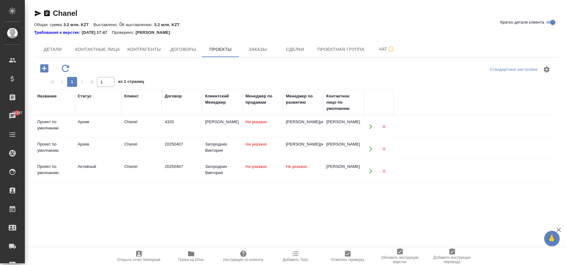
click at [308, 179] on td "Не указано" at bounding box center [303, 172] width 40 height 22
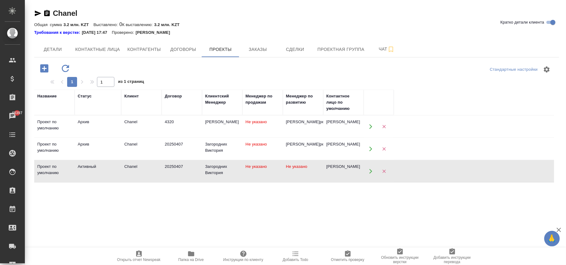
click at [308, 179] on td "Не указано" at bounding box center [303, 172] width 40 height 22
click at [185, 50] on span "Договоры" at bounding box center [183, 50] width 30 height 8
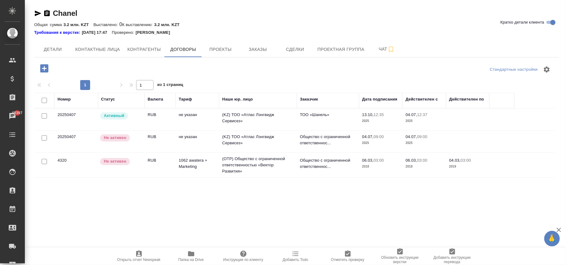
click at [337, 120] on td "ТОО «Шaнель»" at bounding box center [328, 120] width 62 height 22
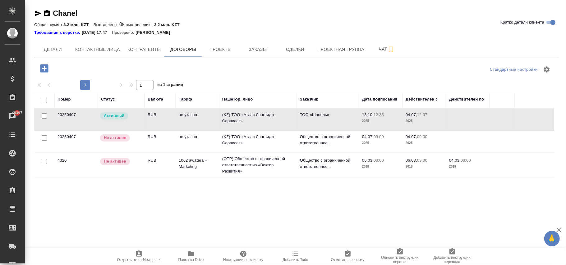
click at [337, 120] on td "ТОО «Шaнель»" at bounding box center [328, 120] width 62 height 22
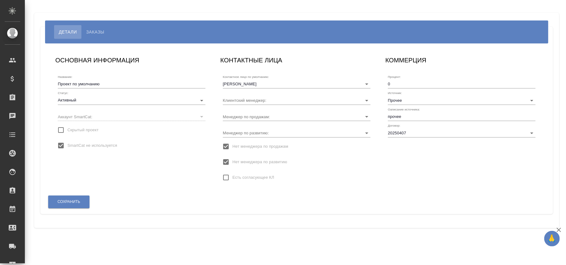
type input "Загородних Виктория"
click at [268, 133] on input "Менеджер по развитию:" at bounding box center [287, 133] width 128 height 8
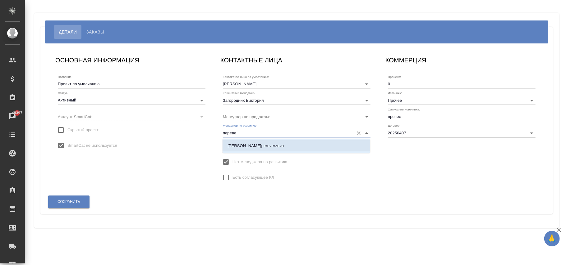
click at [272, 147] on p "[PERSON_NAME]pereverzeva" at bounding box center [255, 146] width 56 height 6
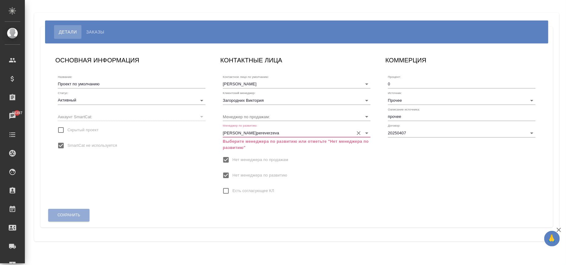
type input "[PERSON_NAME]pereverzeva"
click at [226, 173] on input "Нет менеджера по развитию" at bounding box center [225, 175] width 13 height 13
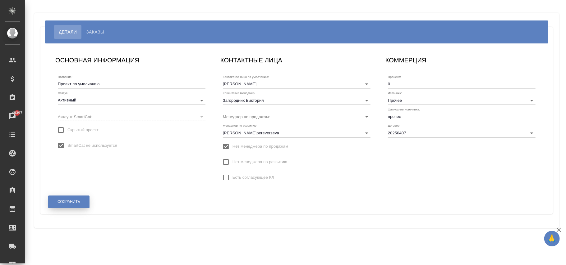
click at [55, 202] on button "Сохранить" at bounding box center [68, 202] width 41 height 13
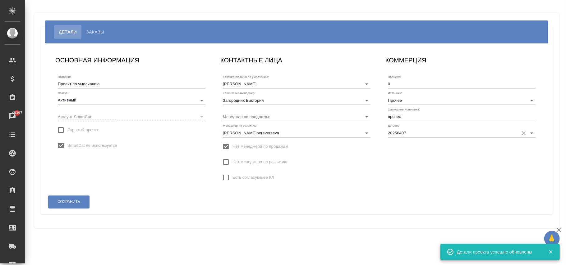
click at [416, 133] on input "20250407" at bounding box center [452, 133] width 128 height 8
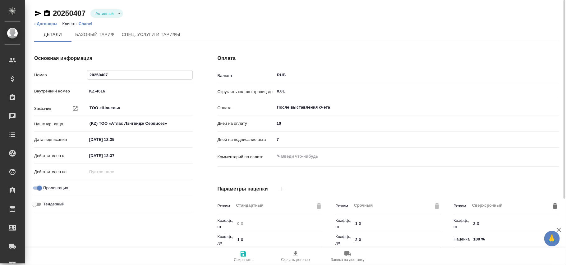
click at [138, 75] on input "20250407" at bounding box center [139, 75] width 105 height 9
type input "20250407 (н)"
click at [241, 259] on span "Сохранить" at bounding box center [243, 260] width 19 height 4
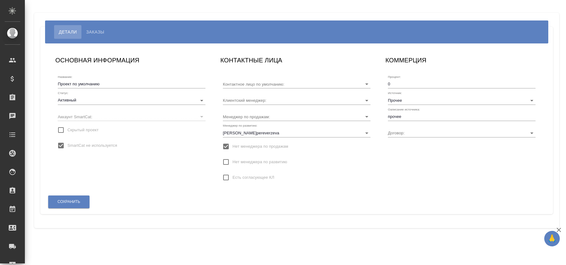
type input "Бучельникова Луиза"
type input "20250407"
type input "Загородних Виктория"
drag, startPoint x: 424, startPoint y: 126, endPoint x: 426, endPoint y: 129, distance: 3.5
click at [424, 127] on div "Договор: 20250407" at bounding box center [462, 131] width 148 height 14
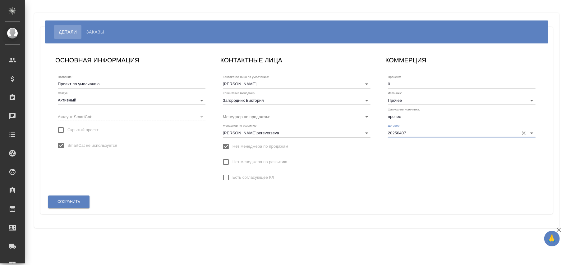
click at [426, 133] on input "20250407" at bounding box center [452, 133] width 128 height 8
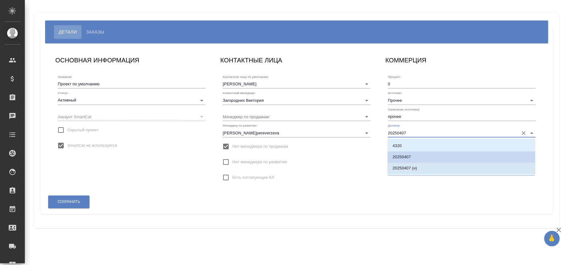
click at [429, 167] on li "20250407 (н)" at bounding box center [461, 168] width 148 height 11
type input "20250407 (н)"
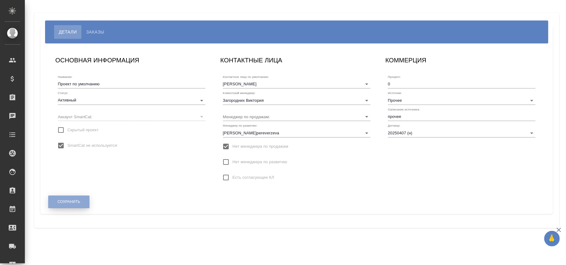
click at [73, 202] on span "Сохранить" at bounding box center [68, 201] width 23 height 5
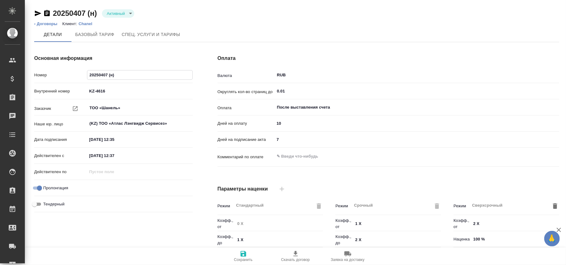
click at [135, 75] on input "20250407 (н)" at bounding box center [139, 75] width 105 height 9
type input "20250407"
click at [245, 256] on span "Сохранить" at bounding box center [243, 256] width 45 height 12
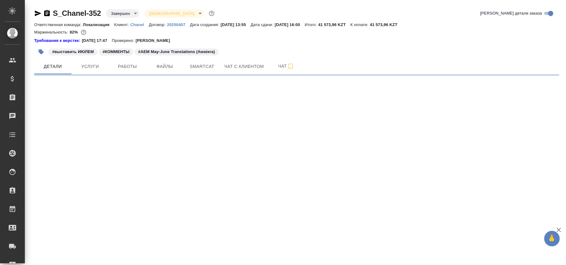
select select "RU"
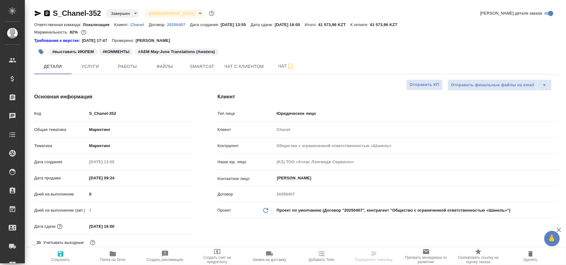
type textarea "x"
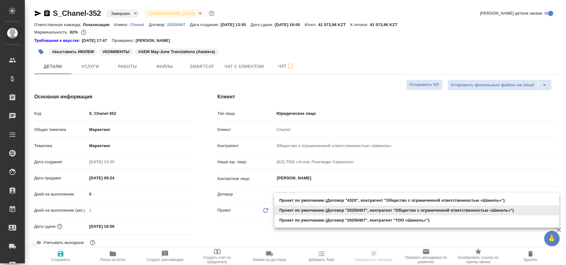
drag, startPoint x: 295, startPoint y: 209, endPoint x: 311, endPoint y: 211, distance: 15.7
click at [297, 209] on body "🙏 .cls-1 fill:#fff; AWATERA [PERSON_NAME]fokina Клиенты Спецификации Заказы Чат…" at bounding box center [283, 132] width 566 height 265
click at [334, 220] on li "Проект по умолчанию (Договор "20250407", контрагент "ТОО «Шaнель»")" at bounding box center [416, 221] width 285 height 10
type input "68ecc7e2b6bfaa7a9a4390a8"
type textarea "x"
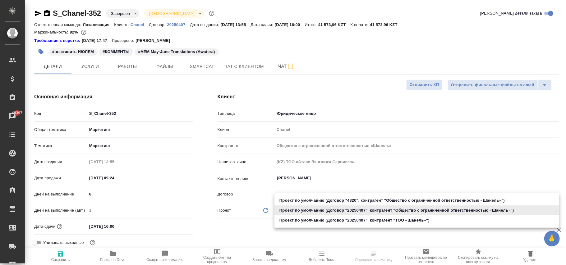
type textarea "x"
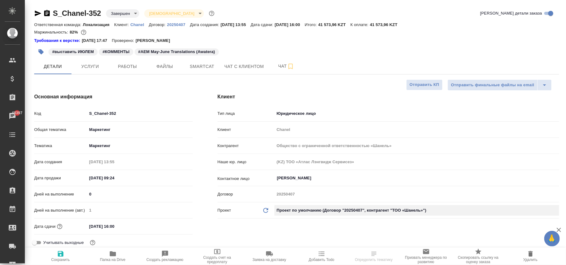
type input "ТОО «Шaнель»"
type textarea "x"
click at [267, 209] on icon "Обновить данные" at bounding box center [265, 210] width 7 height 7
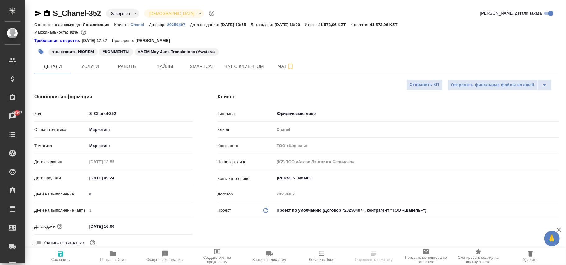
type textarea "x"
click at [267, 209] on icon "Обновить данные" at bounding box center [265, 210] width 7 height 7
type textarea "x"
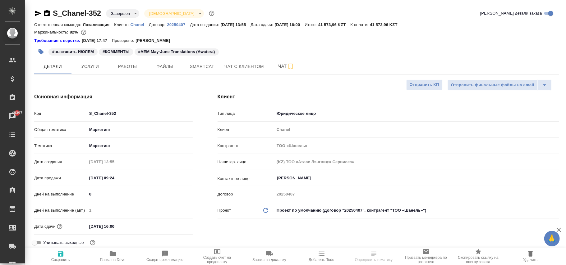
type textarea "x"
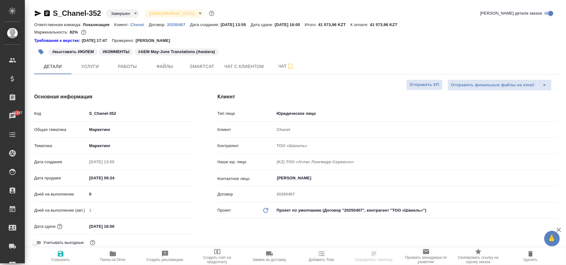
click at [65, 257] on span "Сохранить" at bounding box center [60, 256] width 45 height 12
type textarea "x"
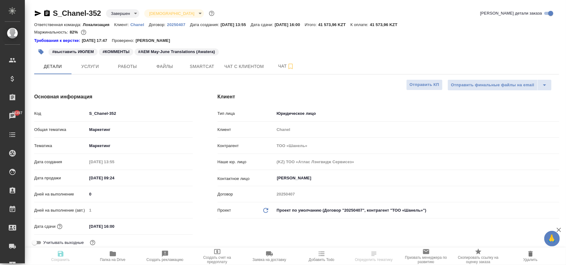
type textarea "x"
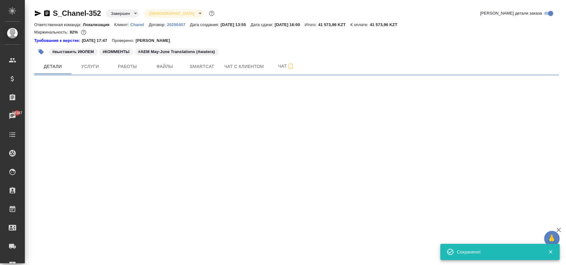
select select "RU"
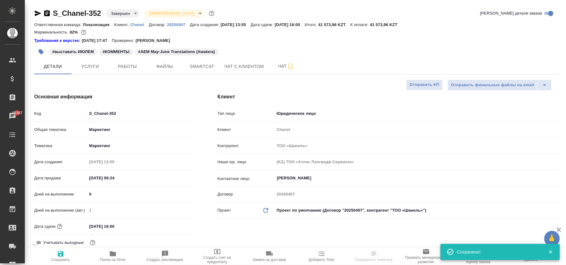
type textarea "x"
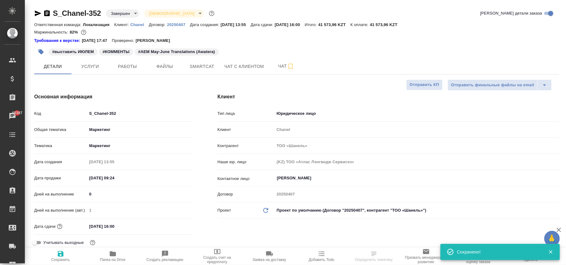
type textarea "x"
select select "RU"
type textarea "x"
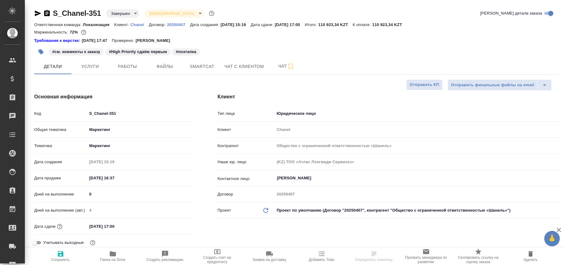
select select "RU"
click at [355, 213] on body "🙏 .cls-1 fill:#fff; AWATERA [PERSON_NAME][PERSON_NAME] Спецификации Заказы Чаты…" at bounding box center [283, 132] width 566 height 265
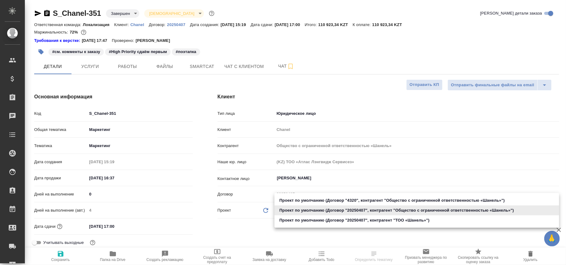
click at [363, 220] on li "Проект по умолчанию (Договор "20250407", контрагент "ТОО «Шaнель»")" at bounding box center [416, 221] width 285 height 10
type input "68ecc7e2b6bfaa7a9a4390a8"
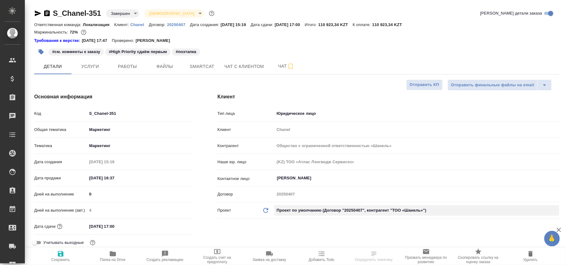
type input "ТОО «Шaнель»"
click at [264, 208] on icon "Обновить данные" at bounding box center [265, 210] width 7 height 7
click at [60, 256] on icon "button" at bounding box center [61, 254] width 6 height 6
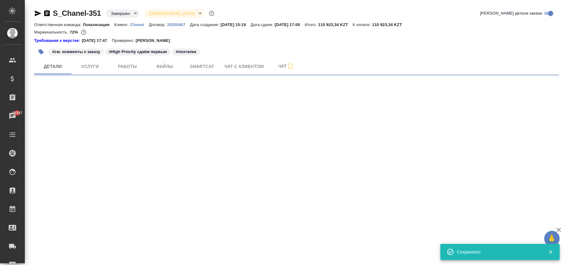
select select "RU"
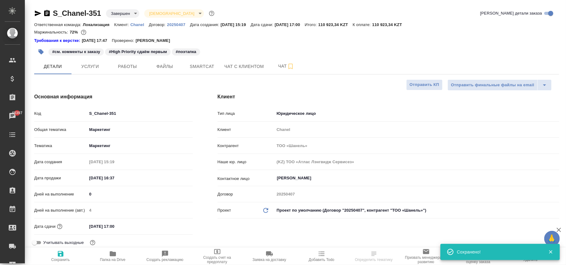
select select "RU"
type textarea "x"
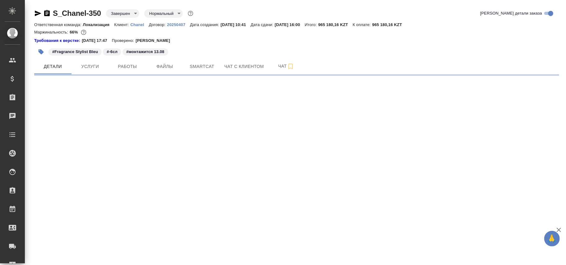
select select "RU"
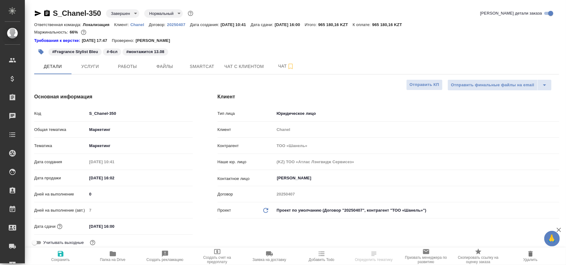
type textarea "x"
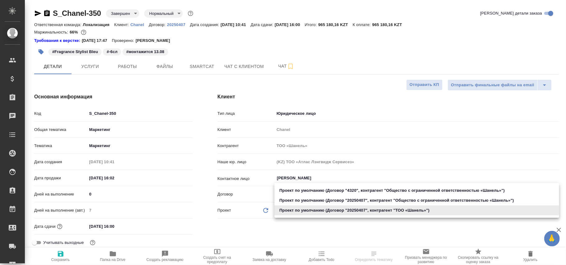
click at [343, 212] on body "🙏 .cls-1 fill:#fff; AWATERA [PERSON_NAME]fokina Клиенты Спецификации Заказы Чат…" at bounding box center [283, 132] width 566 height 265
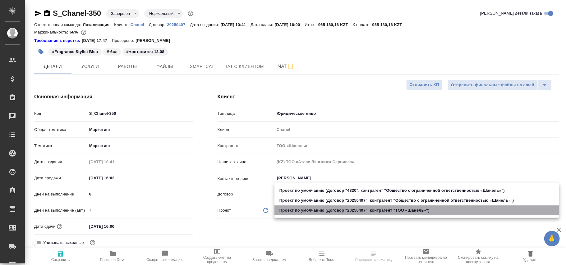
click at [355, 213] on li "Проект по умолчанию (Договор "20250407", контрагент "ТОО «Шaнель»")" at bounding box center [416, 211] width 285 height 10
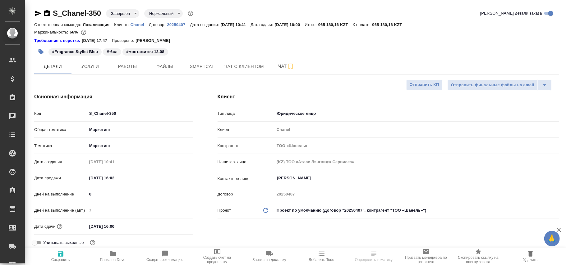
click at [266, 209] on icon at bounding box center [265, 210] width 5 height 5
type textarea "x"
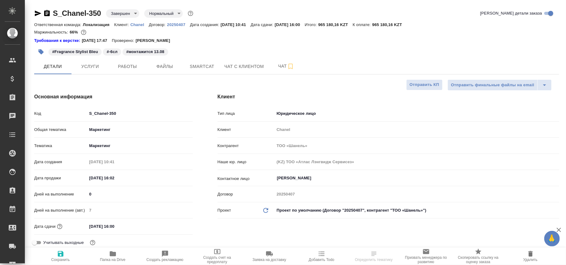
type textarea "x"
drag, startPoint x: 59, startPoint y: 253, endPoint x: 134, endPoint y: 0, distance: 263.7
click at [61, 250] on icon "button" at bounding box center [60, 253] width 7 height 7
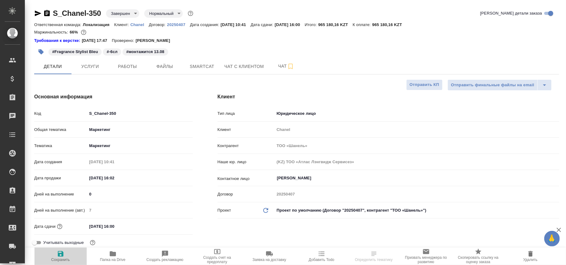
type textarea "x"
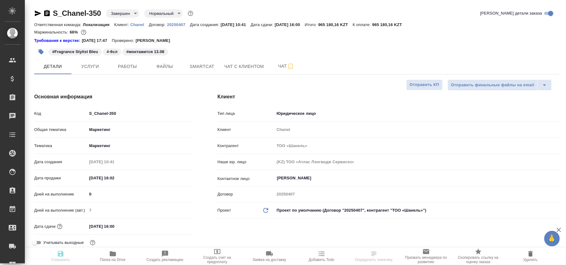
type textarea "x"
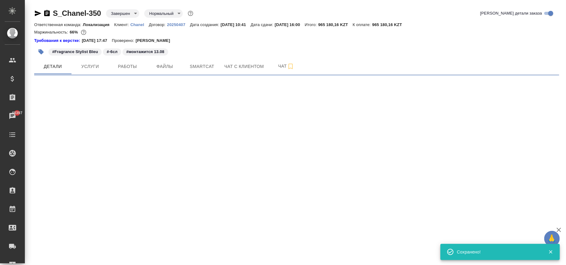
select select "RU"
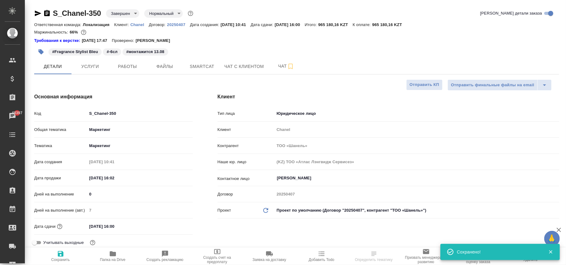
type textarea "x"
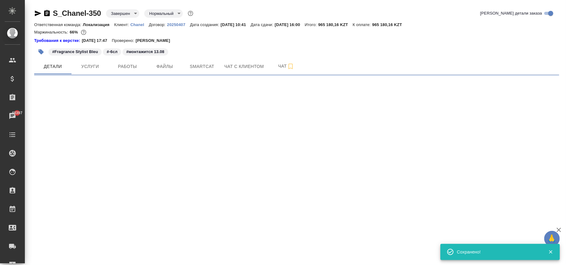
select select "RU"
